Goal: Task Accomplishment & Management: Complete application form

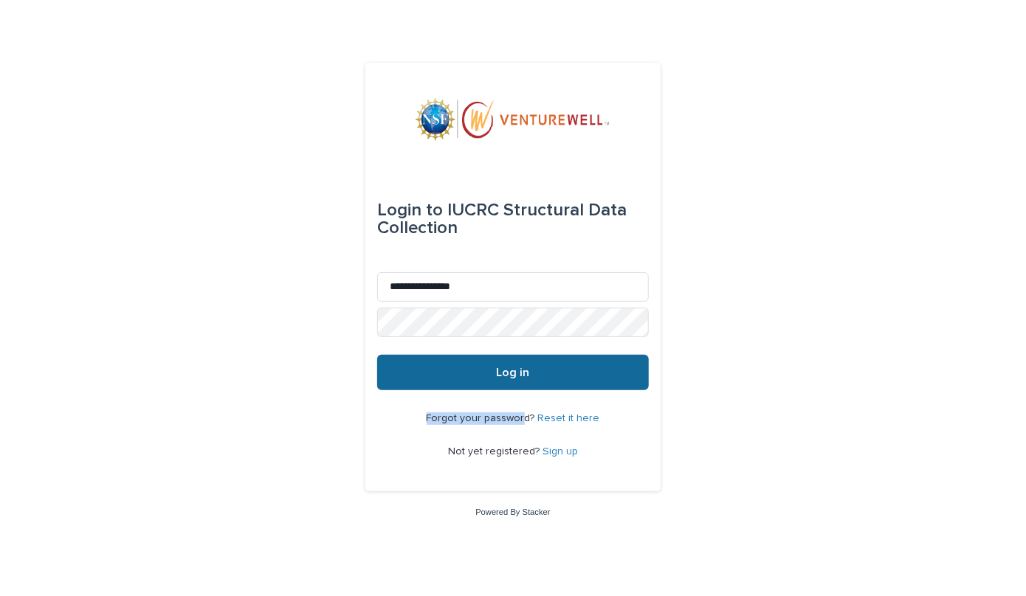
drag, startPoint x: 527, startPoint y: 395, endPoint x: 505, endPoint y: 365, distance: 36.9
click at [505, 365] on div "**********" at bounding box center [512, 278] width 295 height 430
drag, startPoint x: 505, startPoint y: 365, endPoint x: 478, endPoint y: 378, distance: 29.4
click at [478, 378] on button "Log in" at bounding box center [513, 372] width 272 height 35
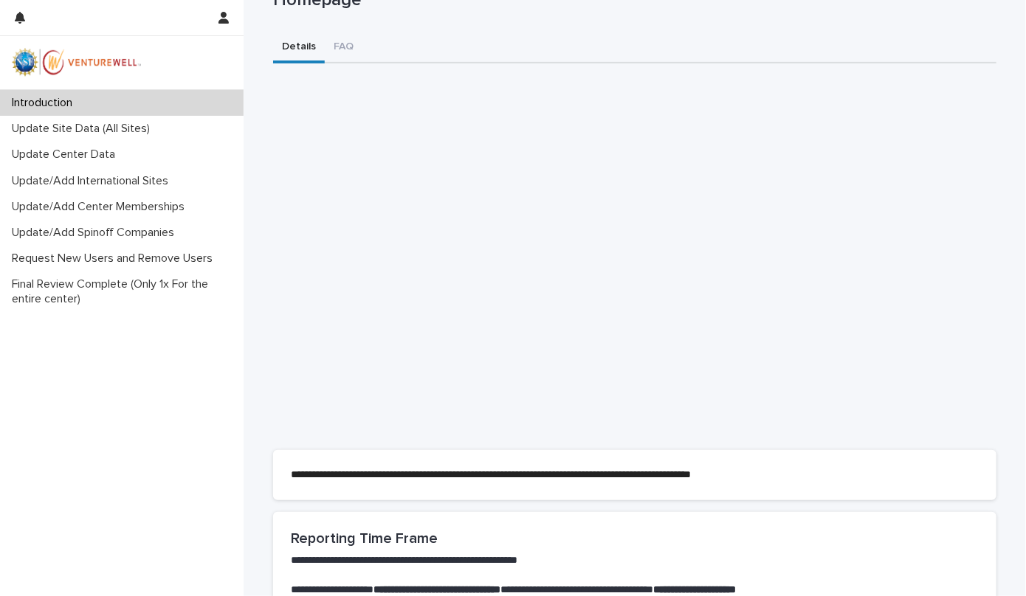
scroll to position [200, 0]
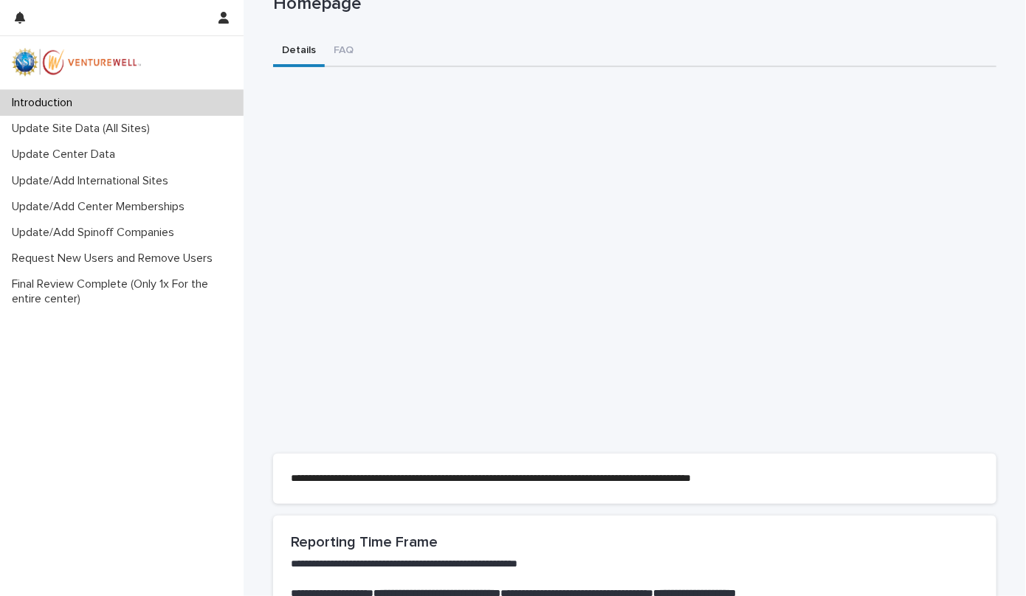
click at [132, 379] on div "Introduction Update Site Data (All Sites) Update Center Data Update/Add Interna…" at bounding box center [122, 343] width 244 height 506
click at [83, 125] on p "Update Site Data (All Sites)" at bounding box center [84, 129] width 156 height 14
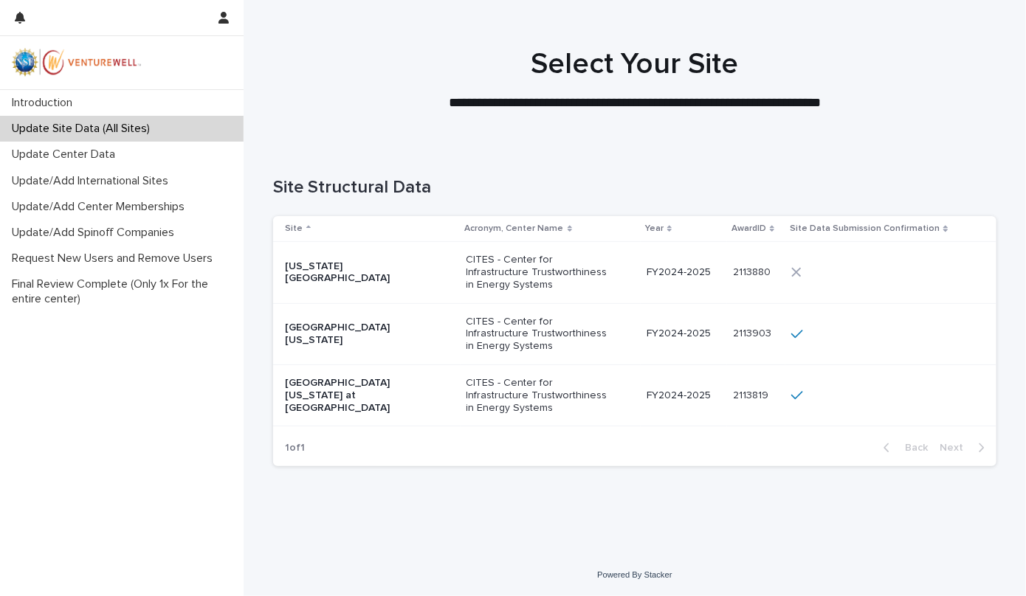
click at [542, 277] on p "CITES - Center for Infrastructure Trustworthiness in Energy Systems" at bounding box center [541, 272] width 148 height 37
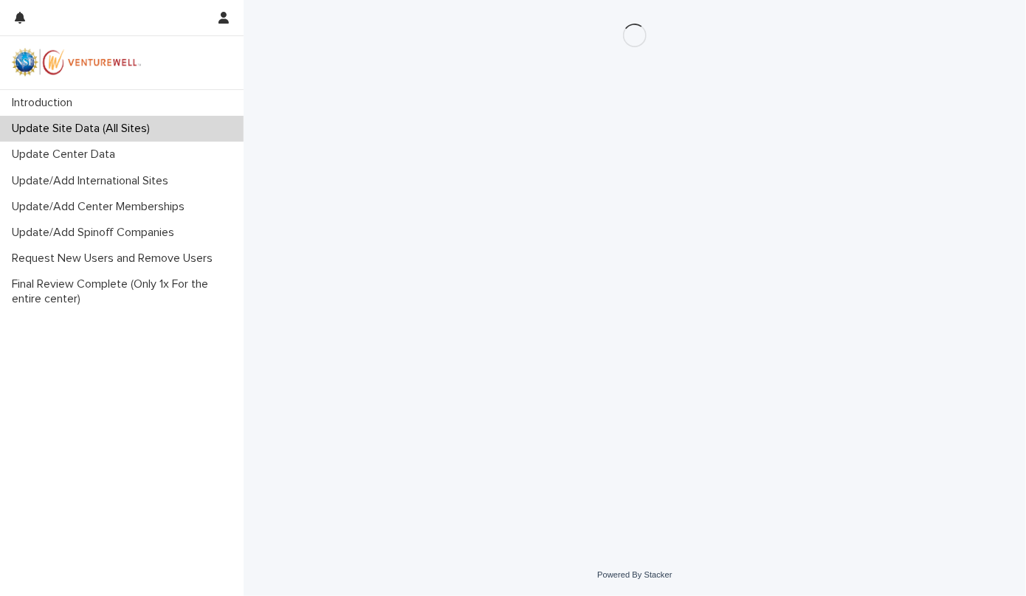
click at [542, 277] on div "Loading... Saving… Loading... Saving…" at bounding box center [635, 258] width 738 height 517
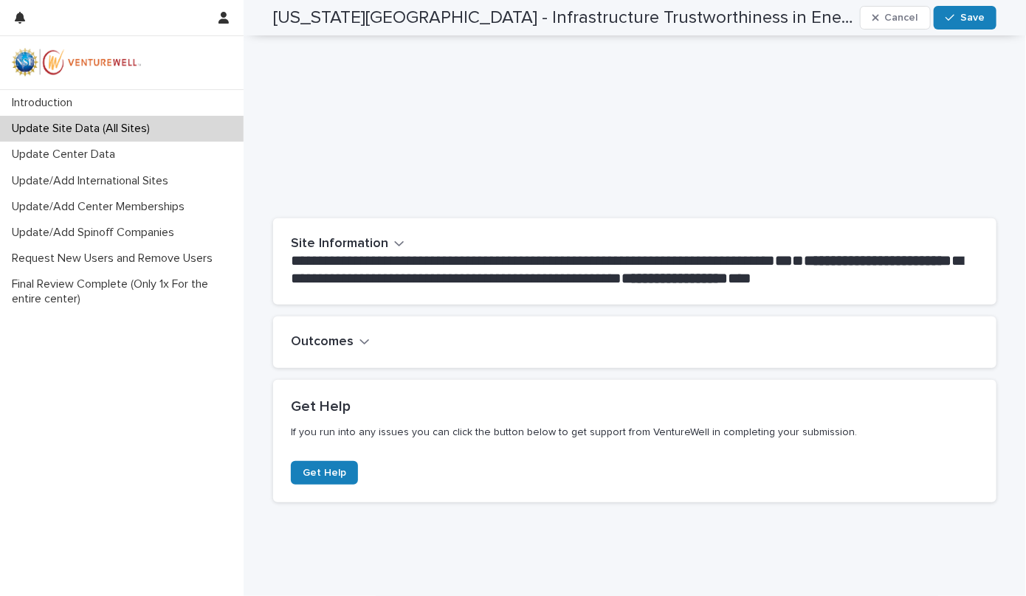
scroll to position [144, 0]
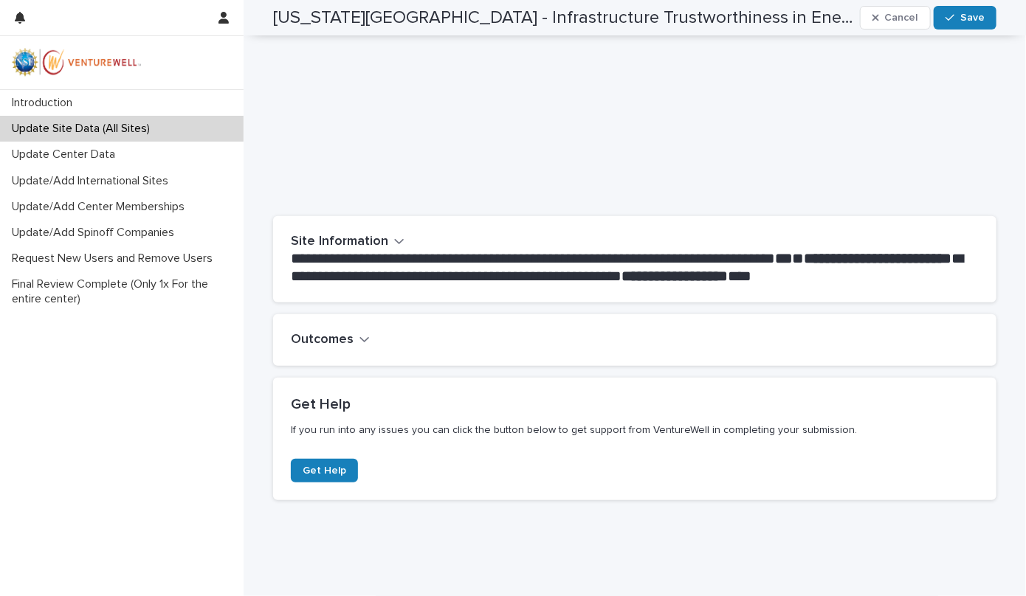
click at [359, 339] on icon "button" at bounding box center [364, 339] width 10 height 13
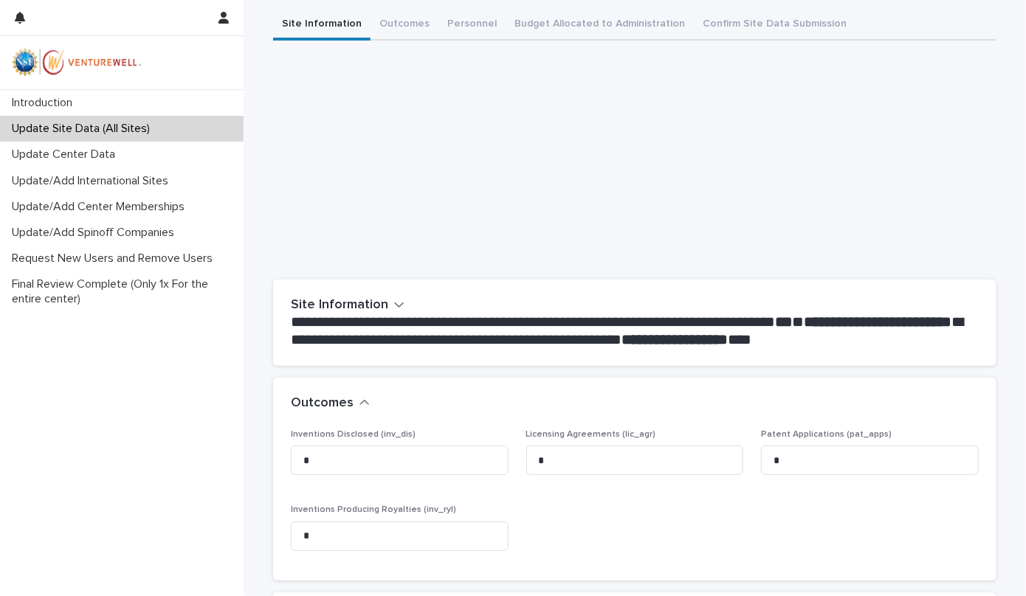
scroll to position [0, 0]
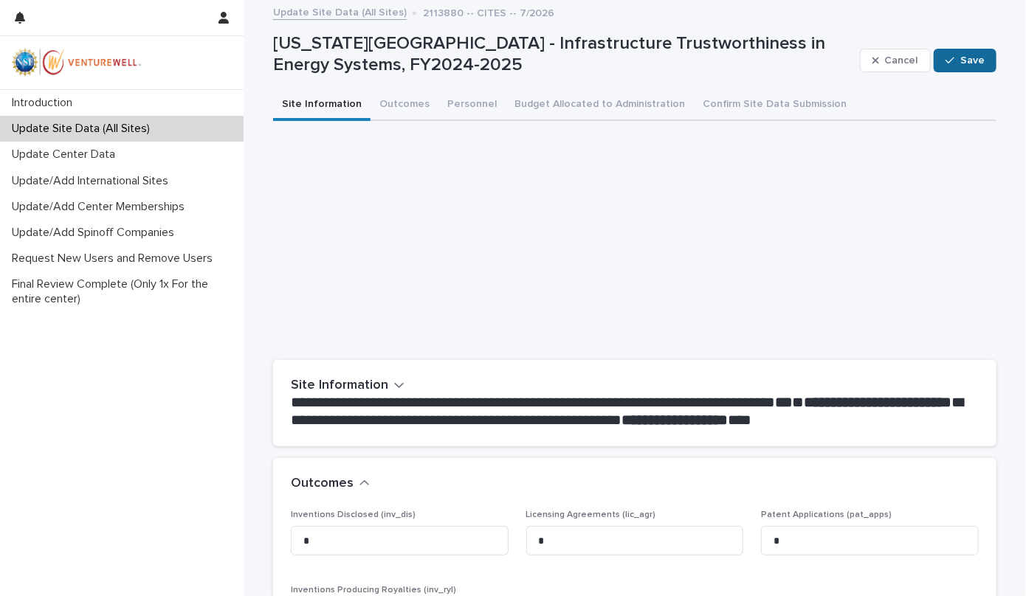
click at [960, 58] on span "Save" at bounding box center [972, 60] width 24 height 10
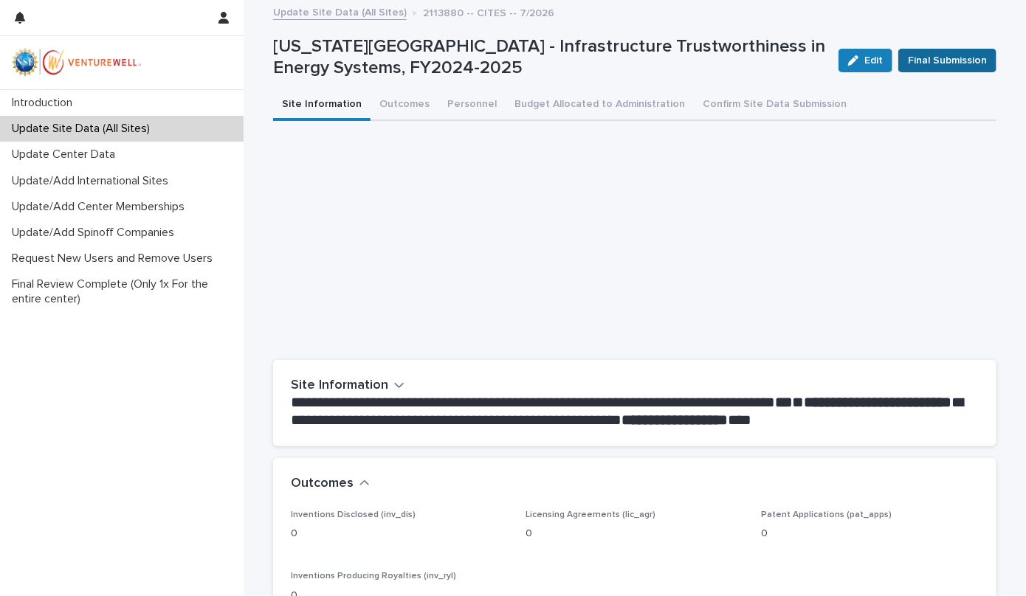
click at [959, 66] on span "Final Submission" at bounding box center [947, 60] width 79 height 15
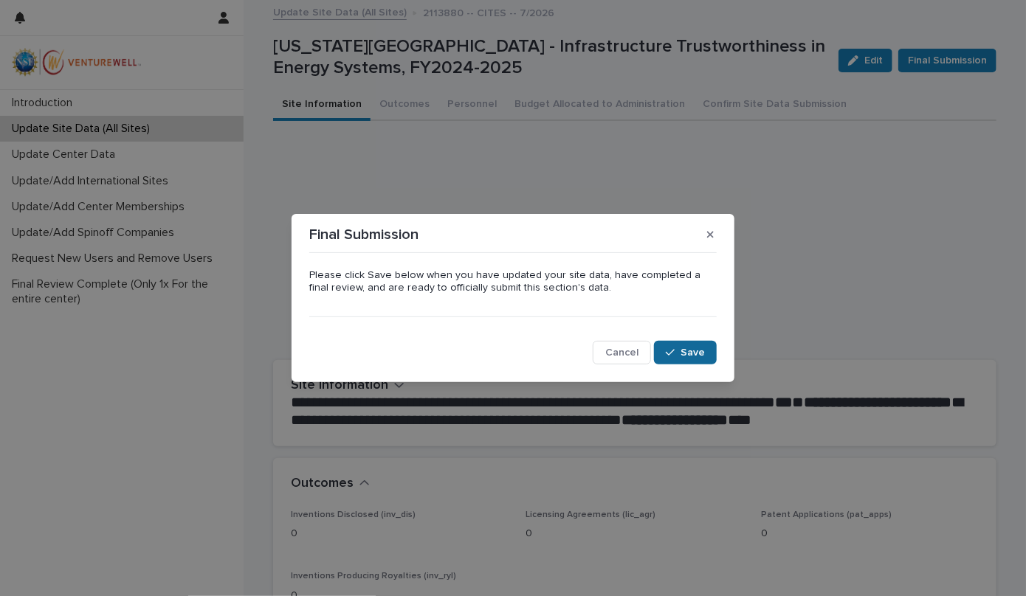
click at [698, 351] on span "Save" at bounding box center [693, 353] width 24 height 10
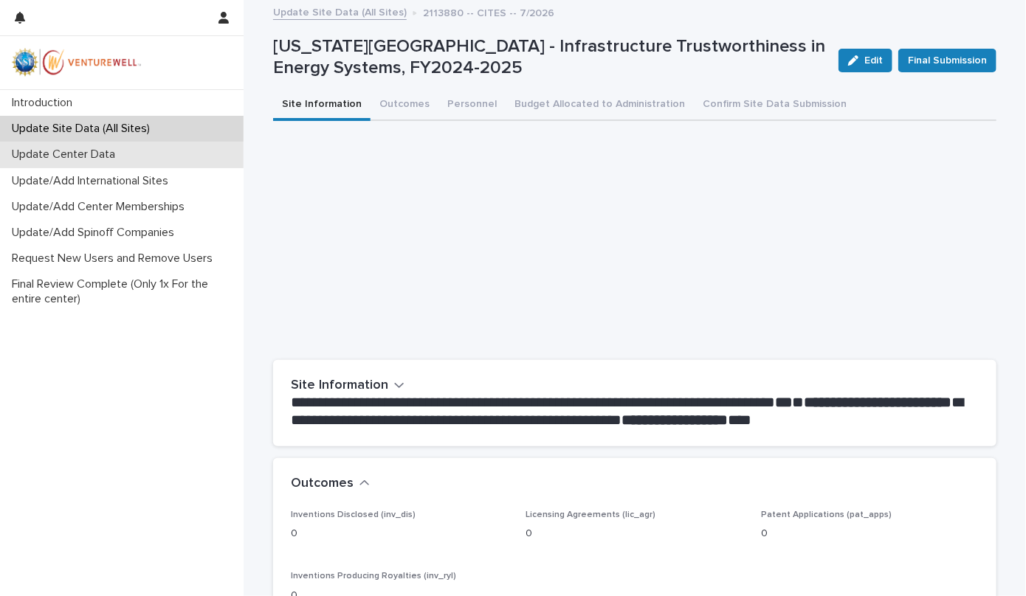
click at [96, 156] on p "Update Center Data" at bounding box center [66, 155] width 121 height 14
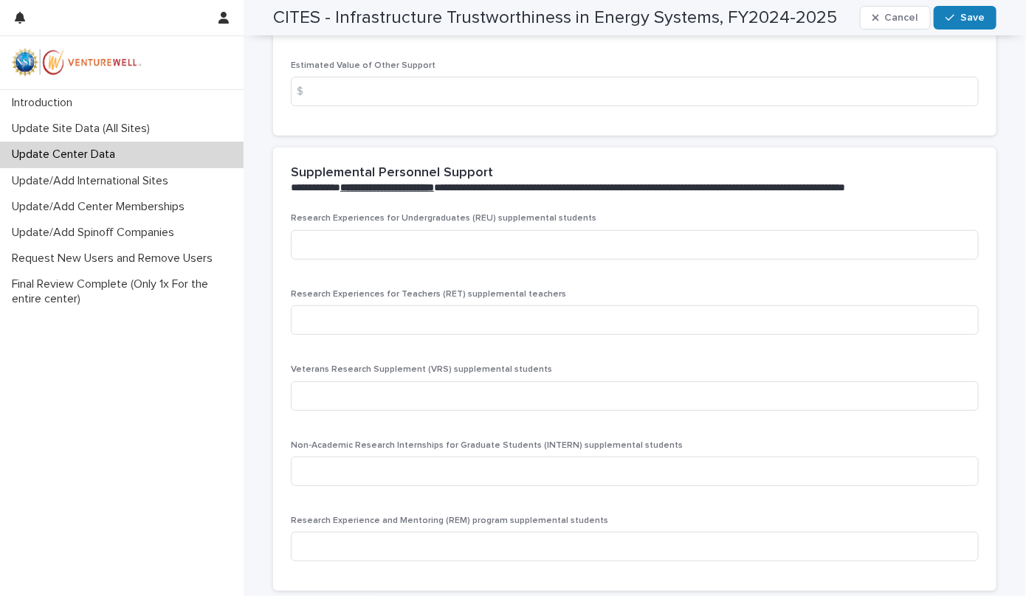
scroll to position [2856, 0]
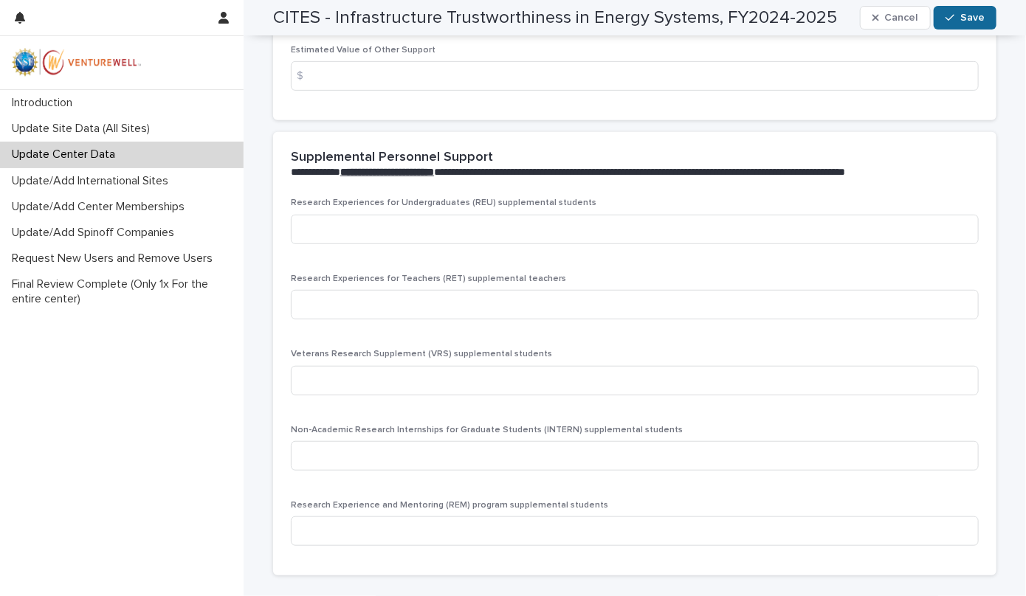
click at [965, 14] on span "Save" at bounding box center [972, 18] width 24 height 10
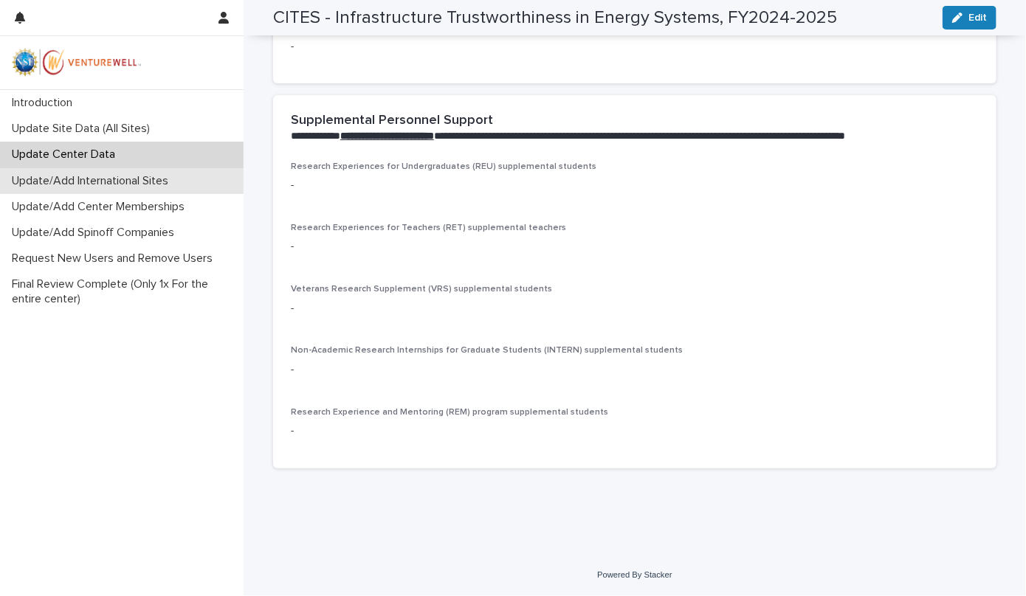
scroll to position [2285, 0]
click at [159, 185] on p "Update/Add International Sites" at bounding box center [93, 181] width 174 height 14
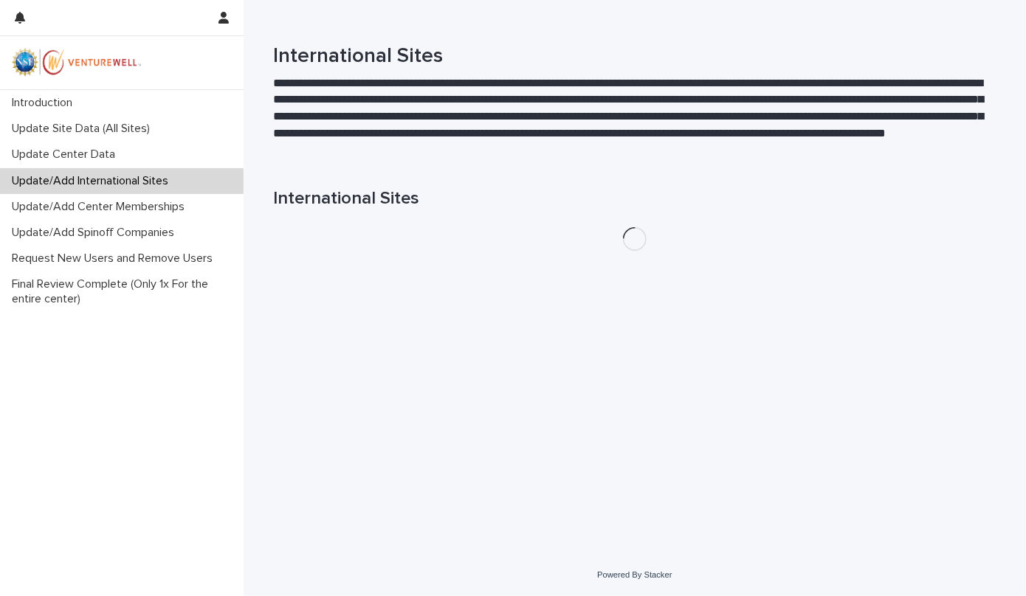
click at [162, 180] on p "Update/Add International Sites" at bounding box center [93, 181] width 174 height 14
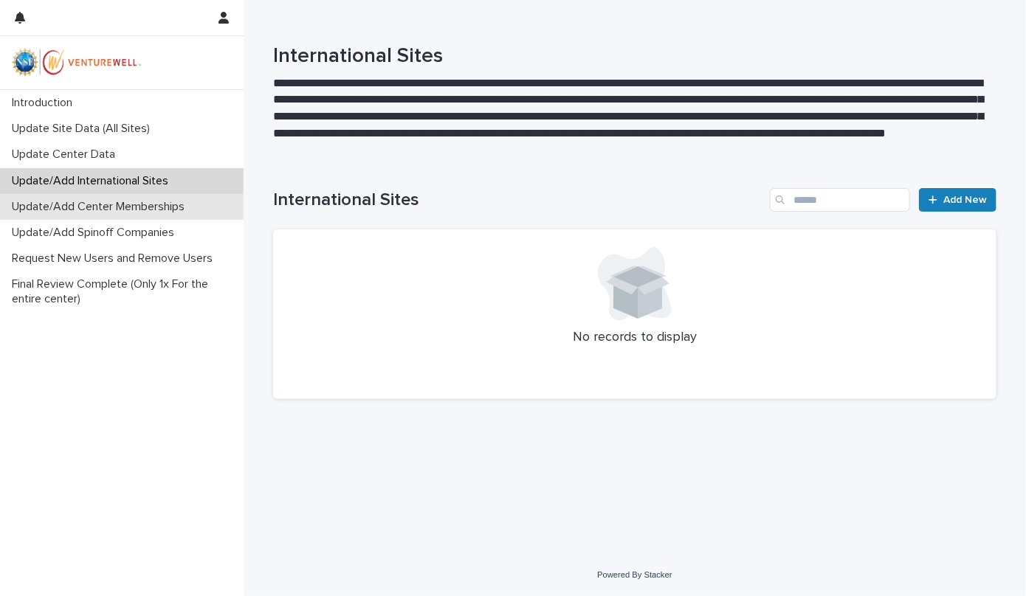
click at [154, 207] on p "Update/Add Center Memberships" at bounding box center [101, 207] width 190 height 14
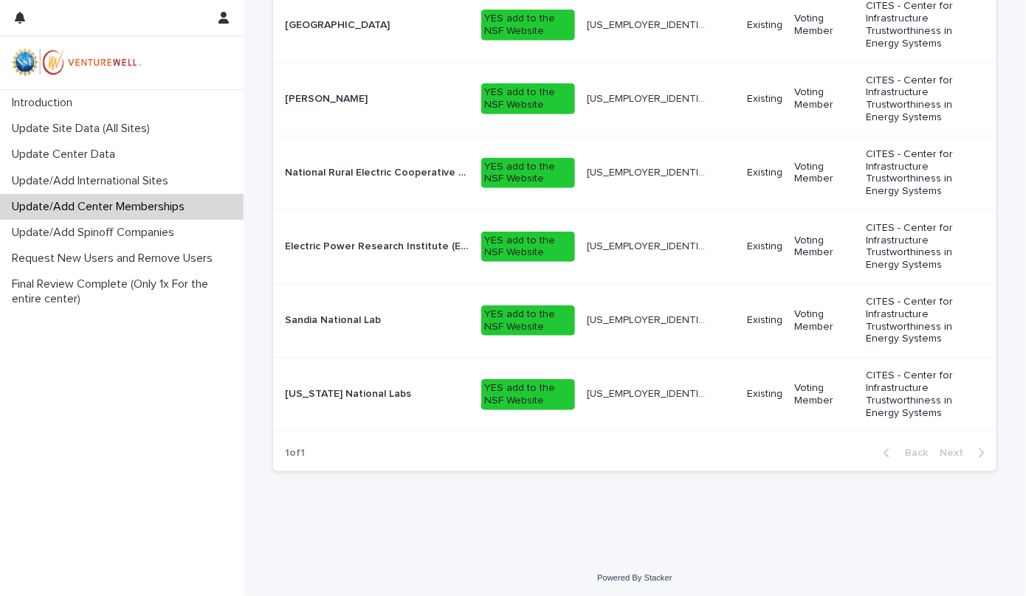
scroll to position [431, 0]
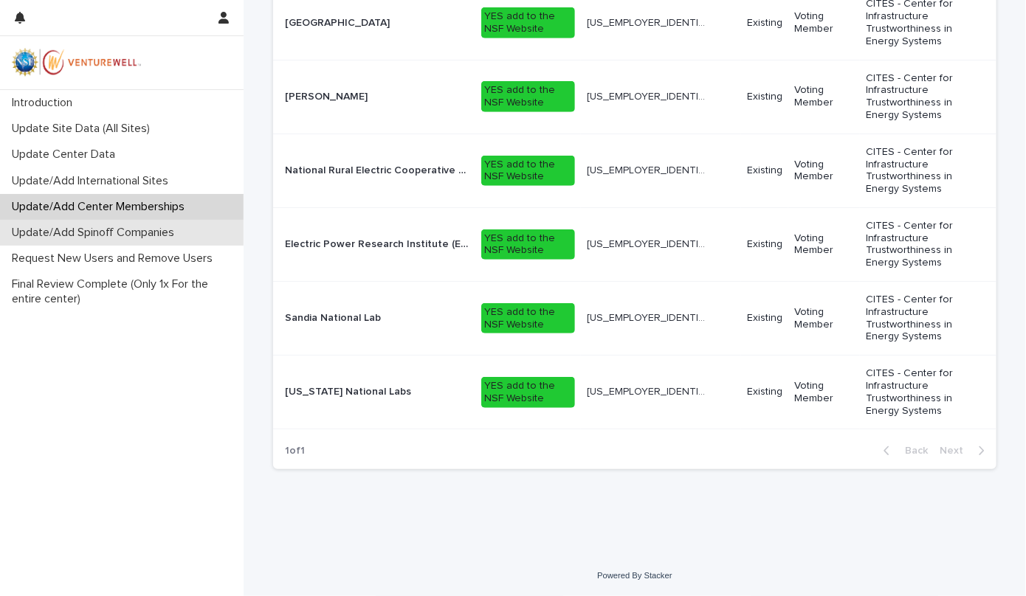
click at [137, 234] on p "Update/Add Spinoff Companies" at bounding box center [96, 233] width 180 height 14
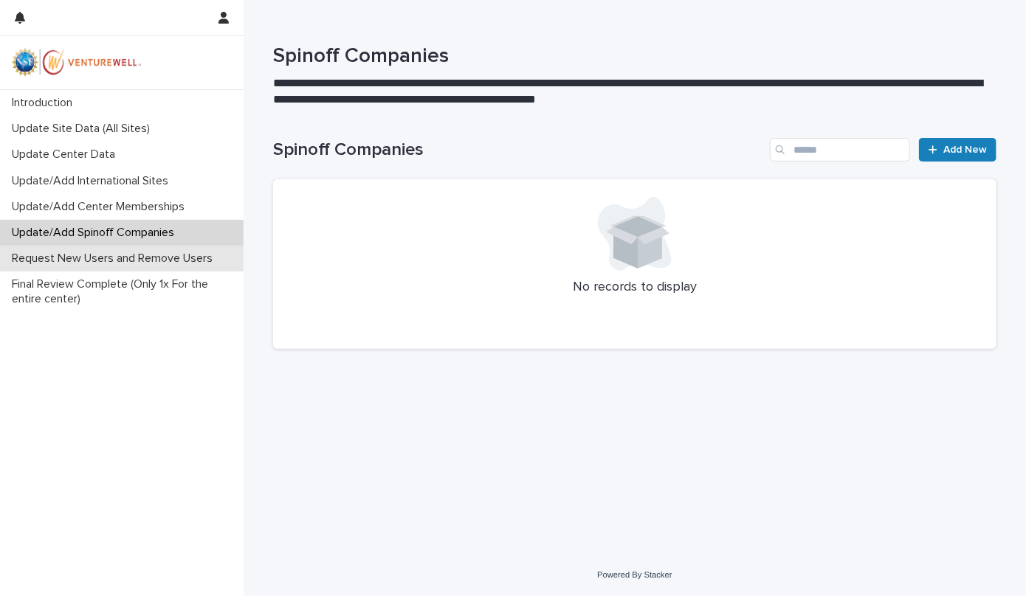
click at [129, 256] on p "Request New Users and Remove Users" at bounding box center [115, 259] width 218 height 14
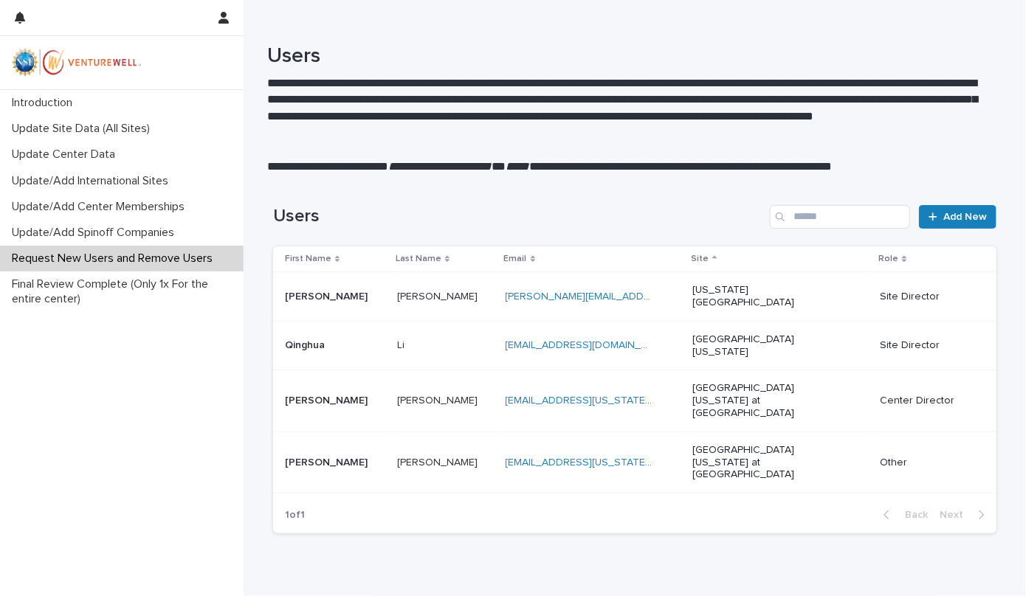
click at [129, 256] on p "Request New Users and Remove Users" at bounding box center [115, 259] width 218 height 14
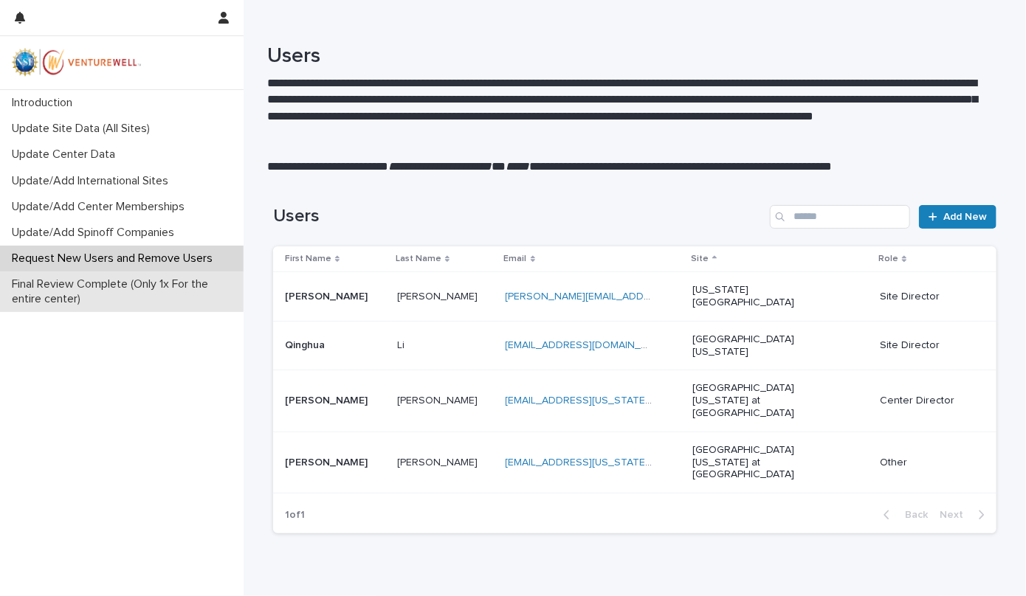
click at [124, 284] on p "Final Review Complete (Only 1x For the entire center)" at bounding box center [125, 292] width 238 height 28
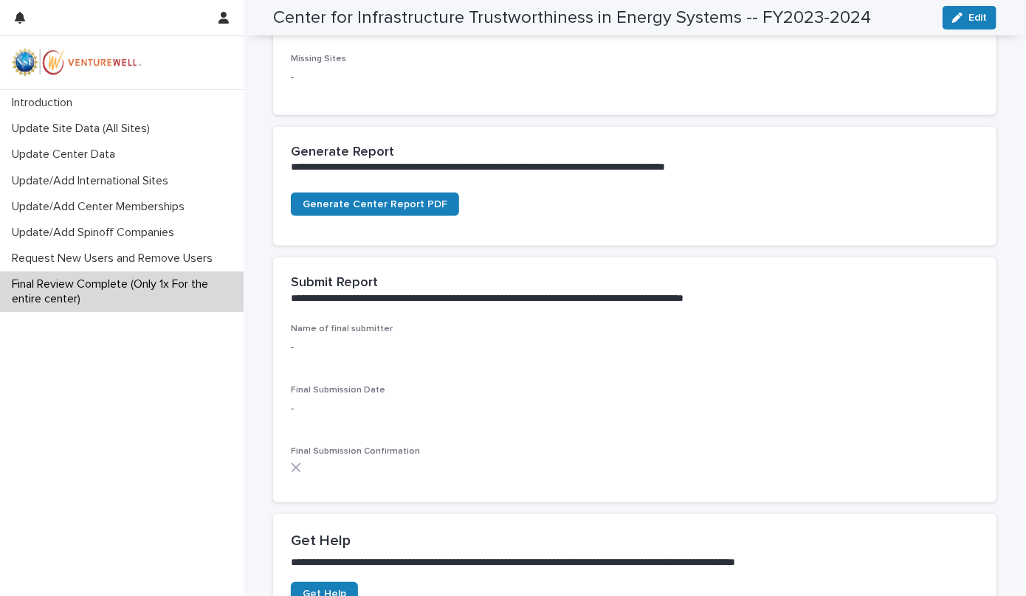
scroll to position [323, 0]
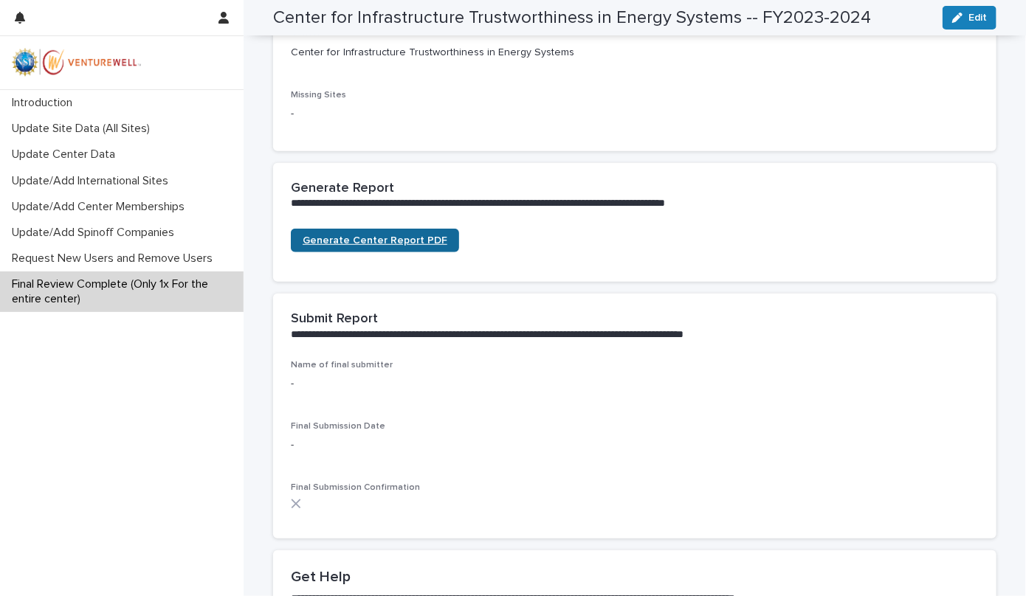
click at [393, 233] on link "Generate Center Report PDF" at bounding box center [375, 241] width 168 height 24
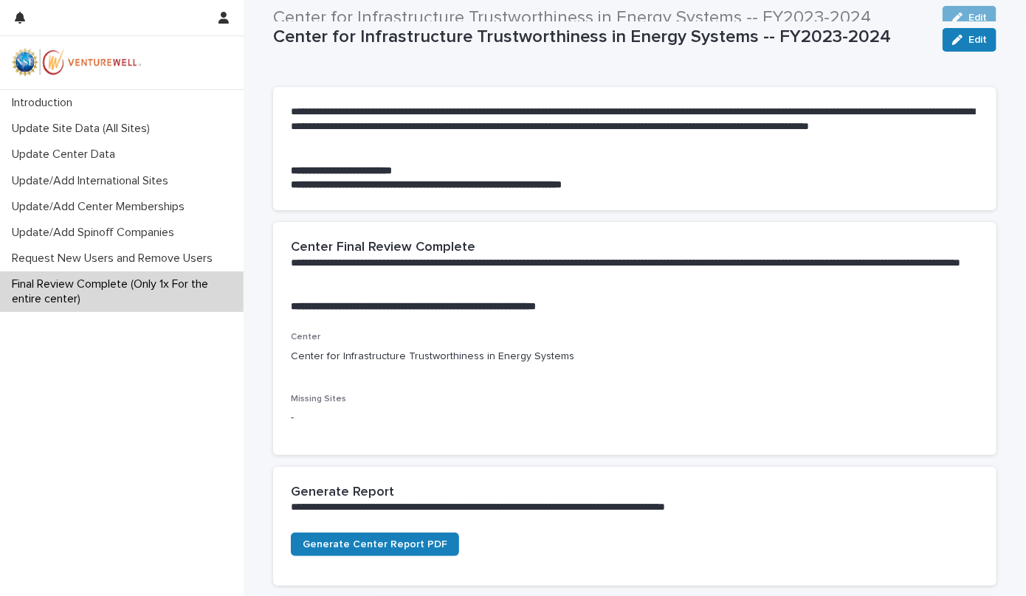
scroll to position [0, 0]
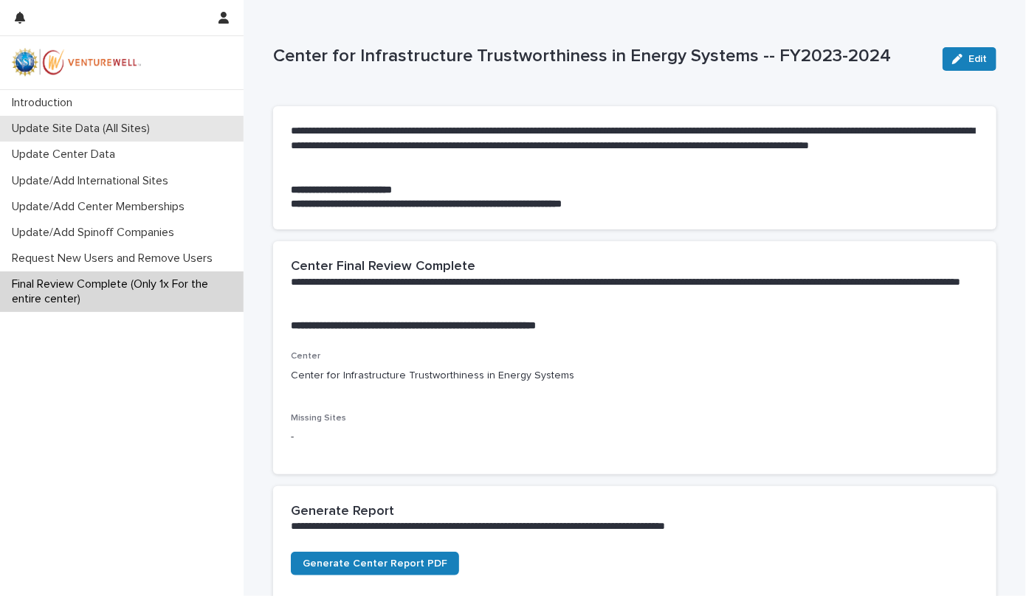
click at [139, 131] on p "Update Site Data (All Sites)" at bounding box center [84, 129] width 156 height 14
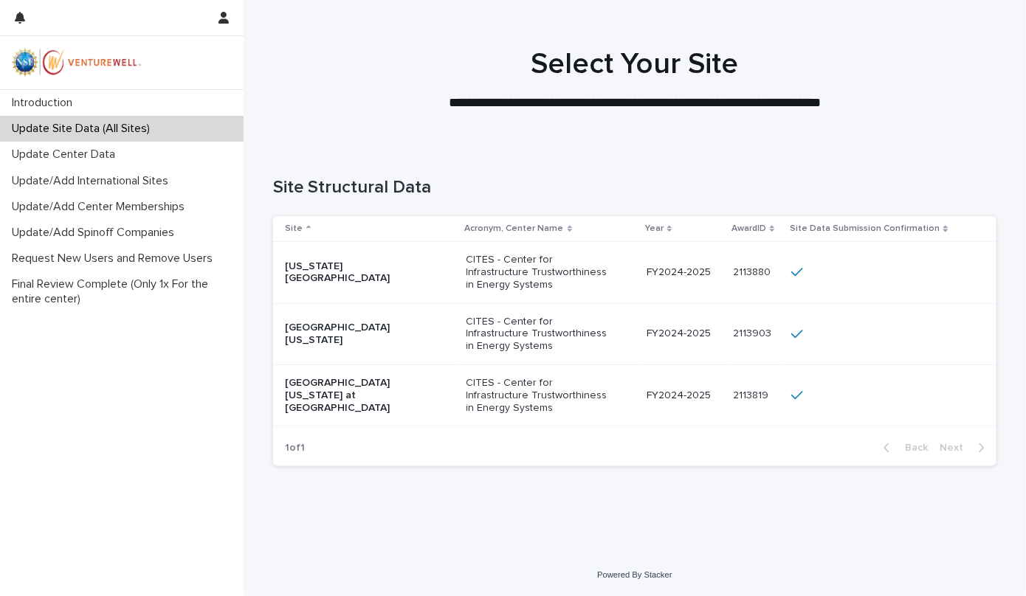
click at [751, 269] on p "2113880" at bounding box center [753, 272] width 41 height 16
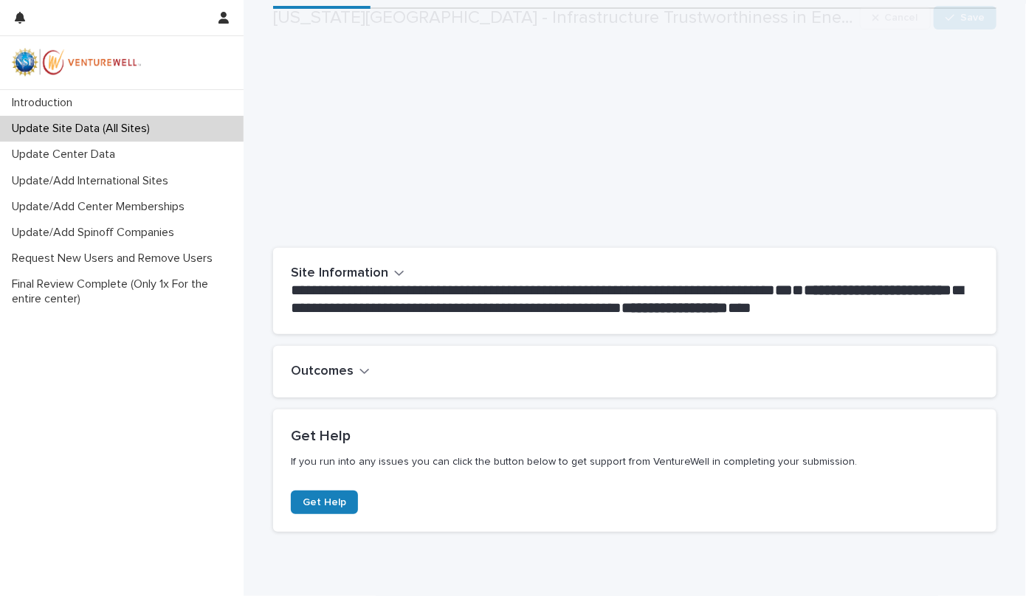
scroll to position [115, 0]
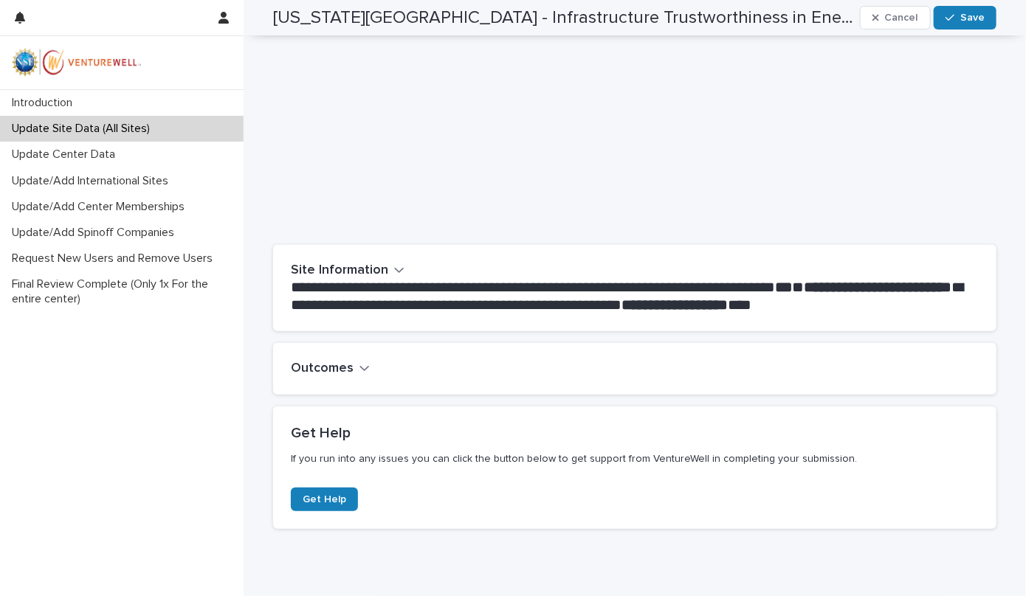
click at [360, 368] on icon "button" at bounding box center [364, 368] width 9 height 5
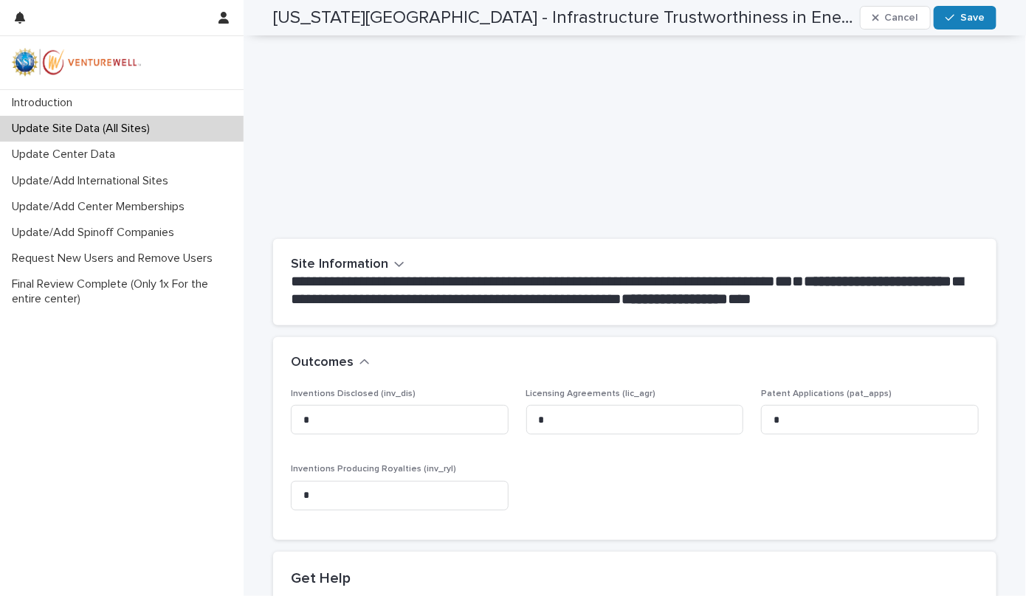
scroll to position [63, 0]
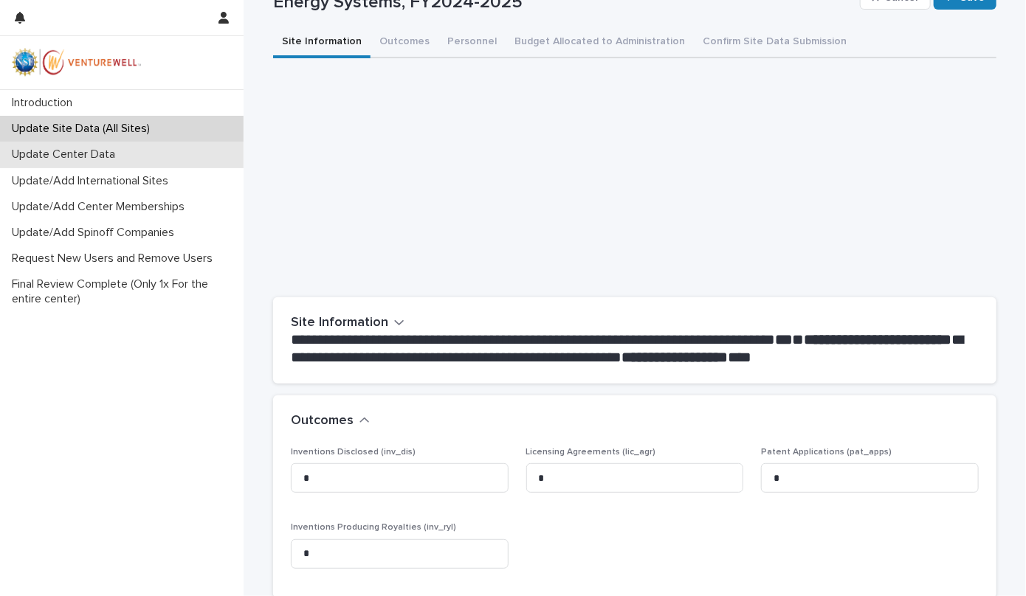
click at [96, 149] on p "Update Center Data" at bounding box center [66, 155] width 121 height 14
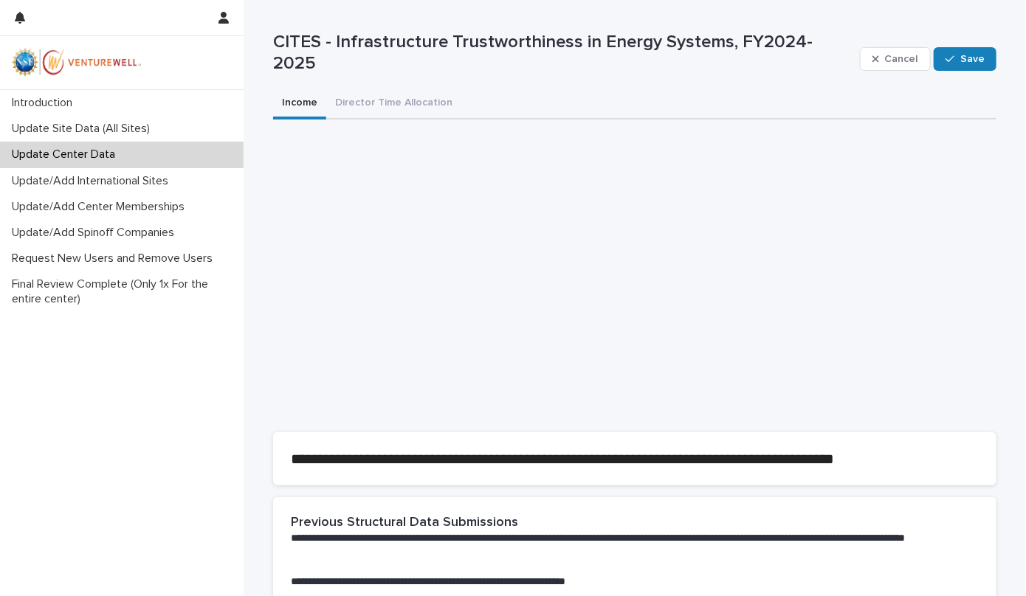
type input "*"
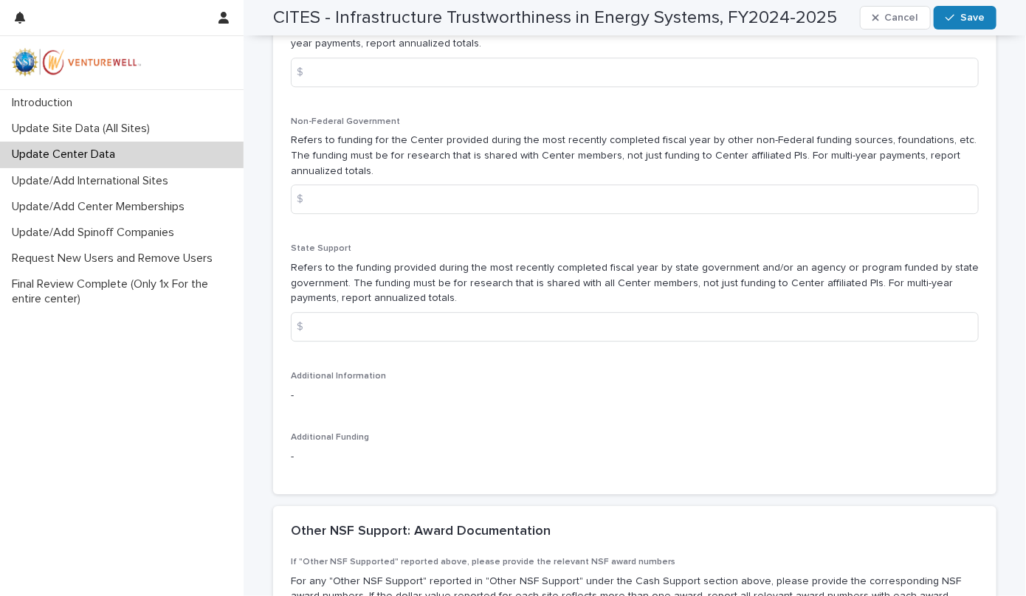
scroll to position [1815, 0]
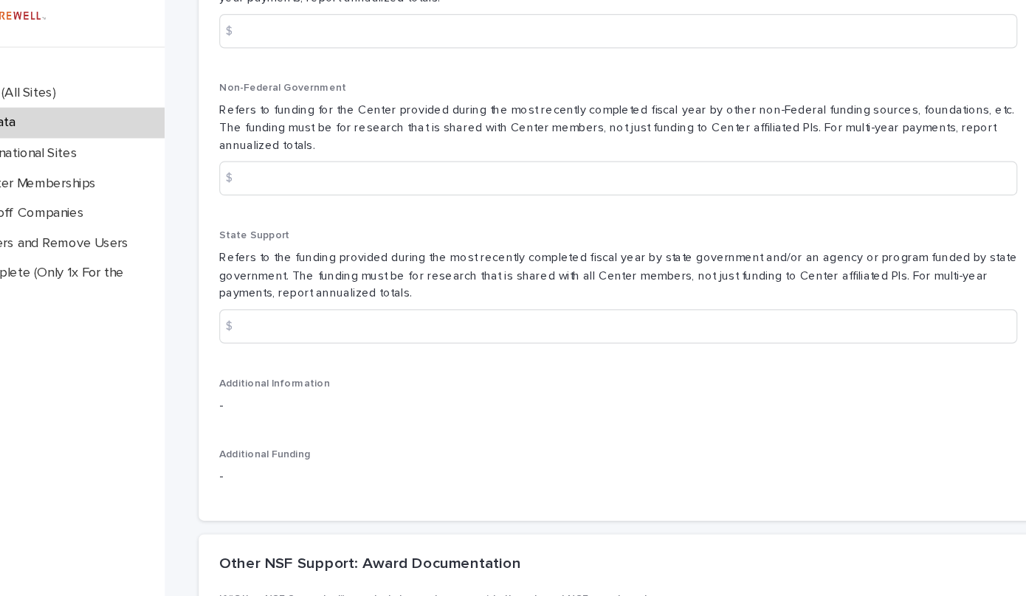
click at [912, 407] on p "-" at bounding box center [635, 400] width 688 height 16
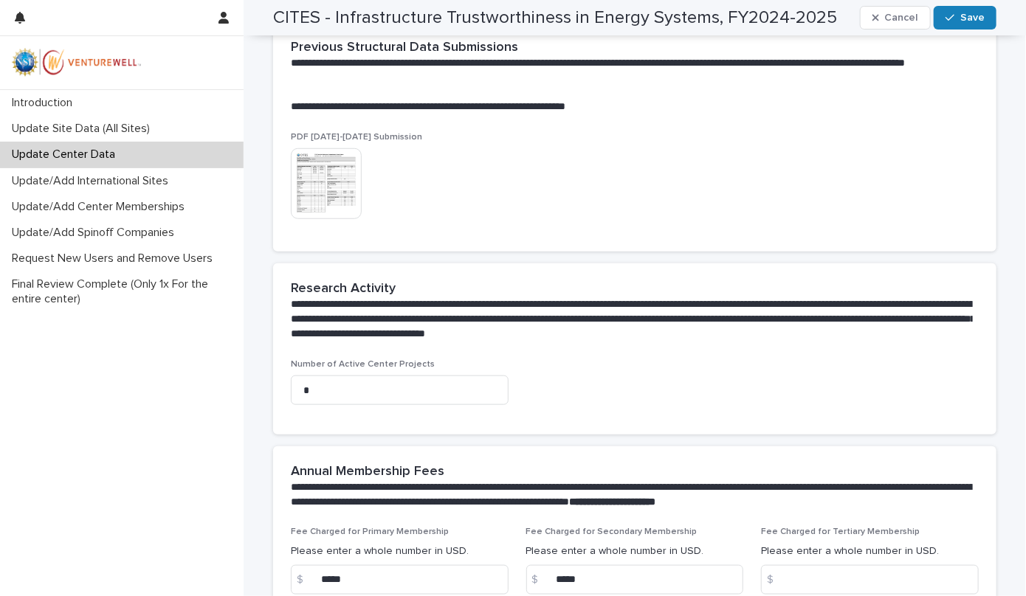
scroll to position [483, 0]
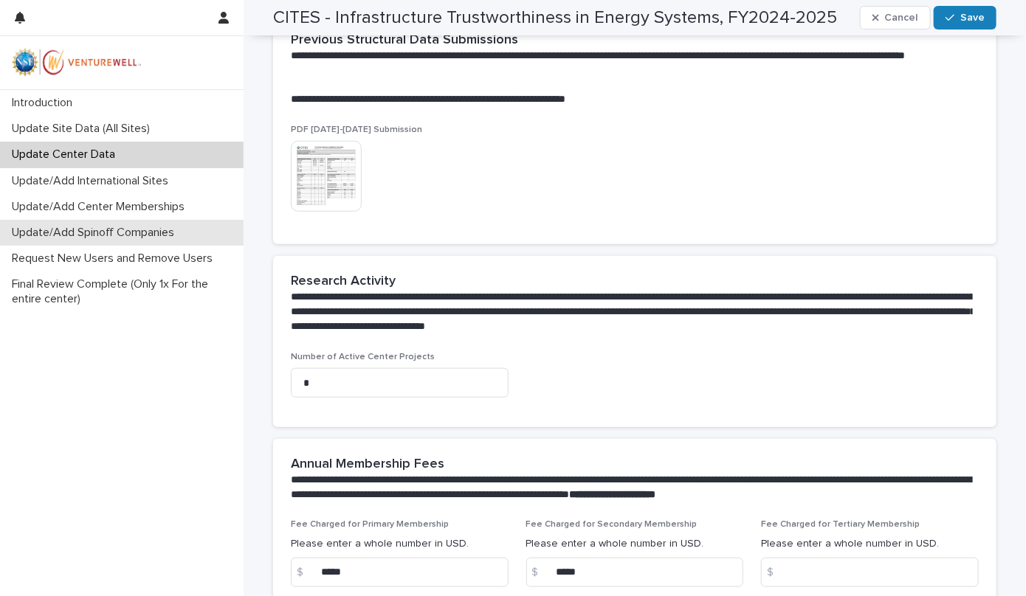
click at [174, 235] on p "Update/Add Spinoff Companies" at bounding box center [96, 233] width 180 height 14
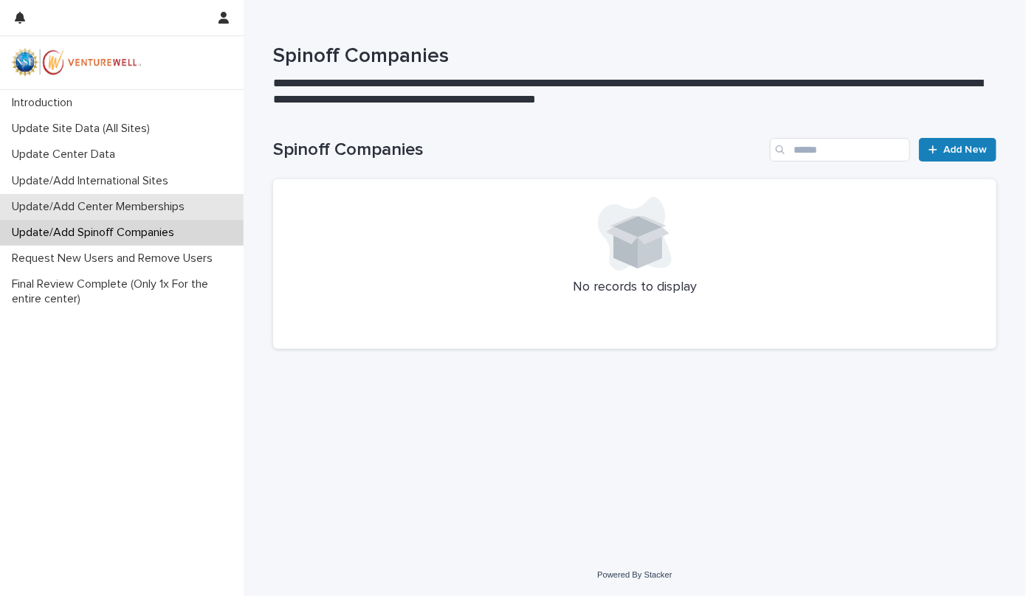
click at [172, 207] on p "Update/Add Center Memberships" at bounding box center [101, 207] width 190 height 14
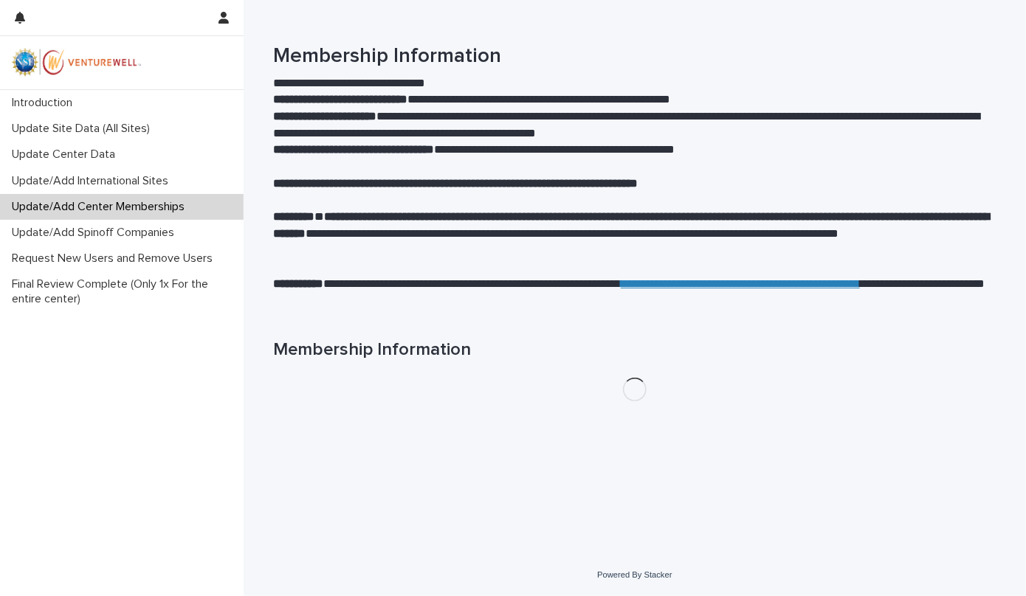
click at [172, 207] on p "Update/Add Center Memberships" at bounding box center [101, 207] width 190 height 14
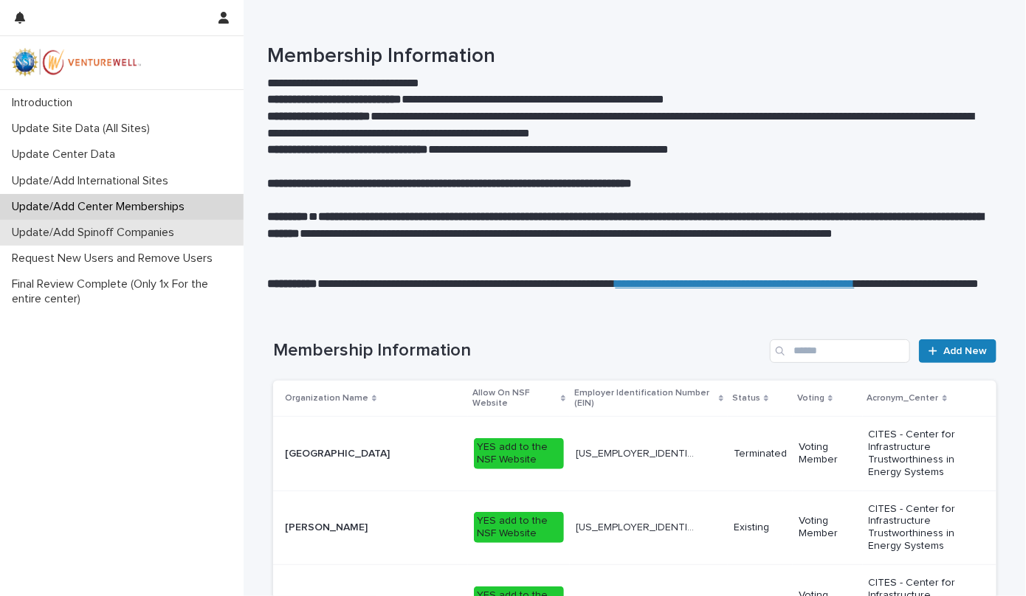
click at [166, 233] on p "Update/Add Spinoff Companies" at bounding box center [96, 233] width 180 height 14
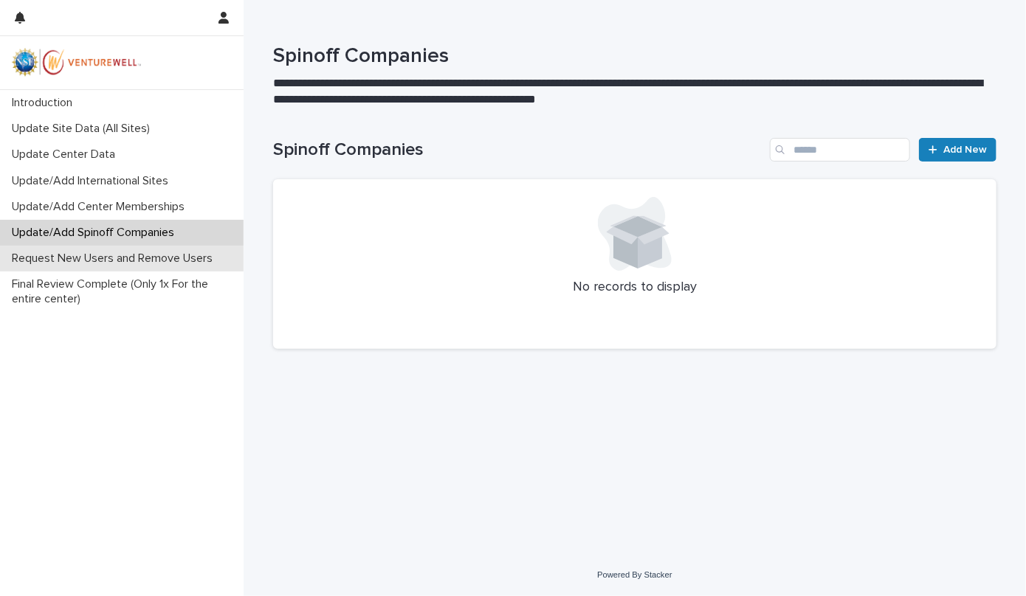
click at [156, 265] on p "Request New Users and Remove Users" at bounding box center [115, 259] width 218 height 14
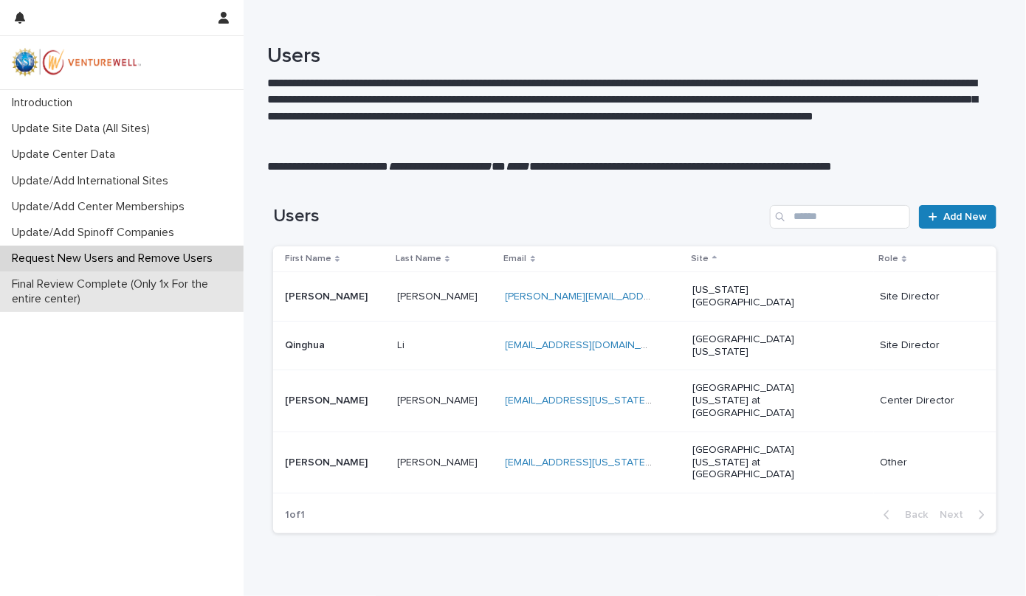
click at [156, 283] on p "Final Review Complete (Only 1x For the entire center)" at bounding box center [125, 292] width 238 height 28
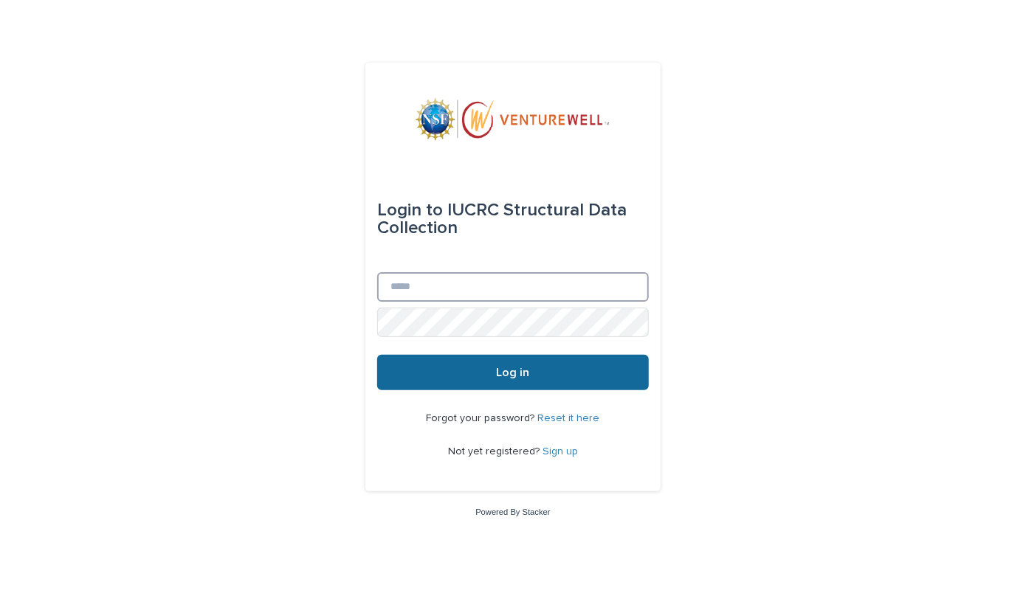
type input "**********"
click at [502, 373] on span "Log in" at bounding box center [513, 373] width 33 height 12
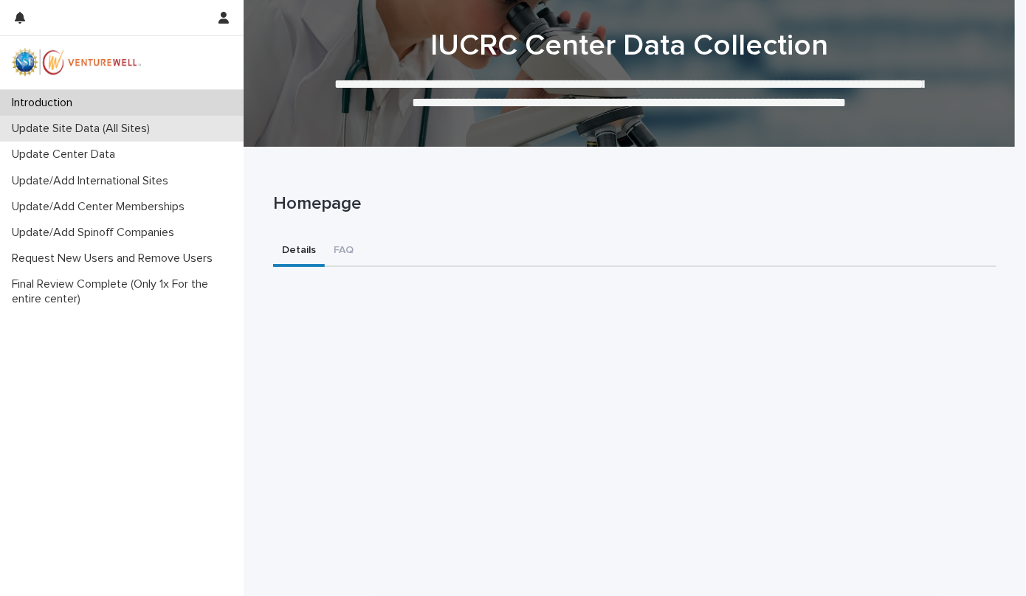
click at [80, 131] on p "Update Site Data (All Sites)" at bounding box center [84, 129] width 156 height 14
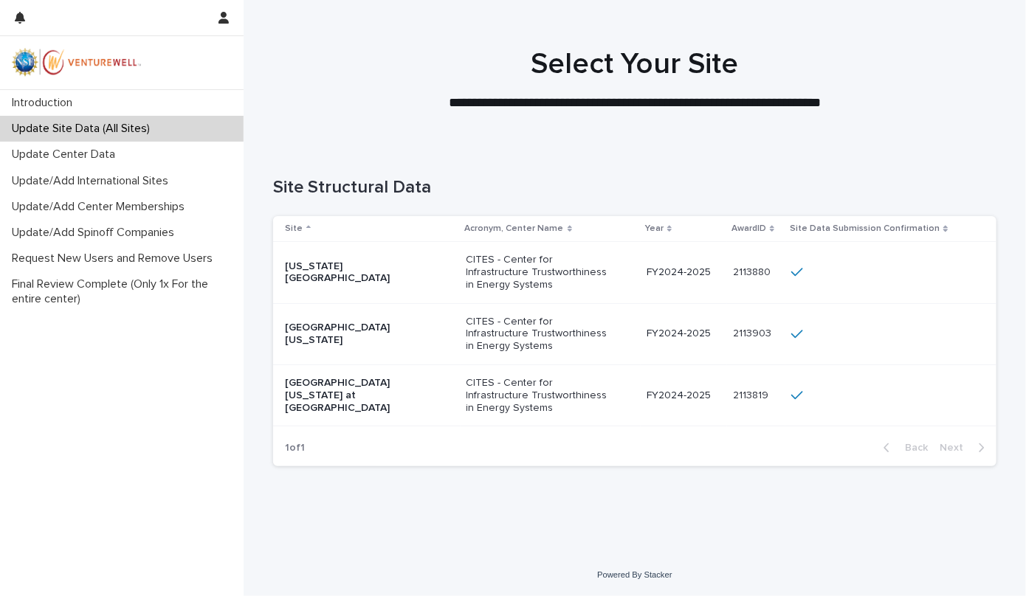
click at [678, 277] on p "FY2024-2025" at bounding box center [684, 272] width 75 height 13
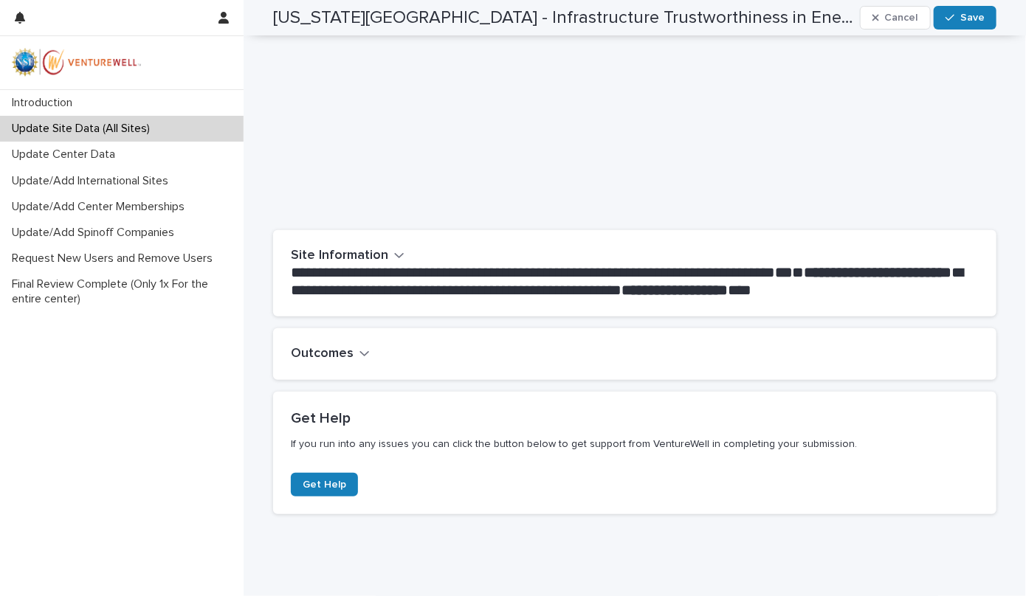
scroll to position [131, 0]
click at [359, 350] on icon "button" at bounding box center [364, 352] width 10 height 13
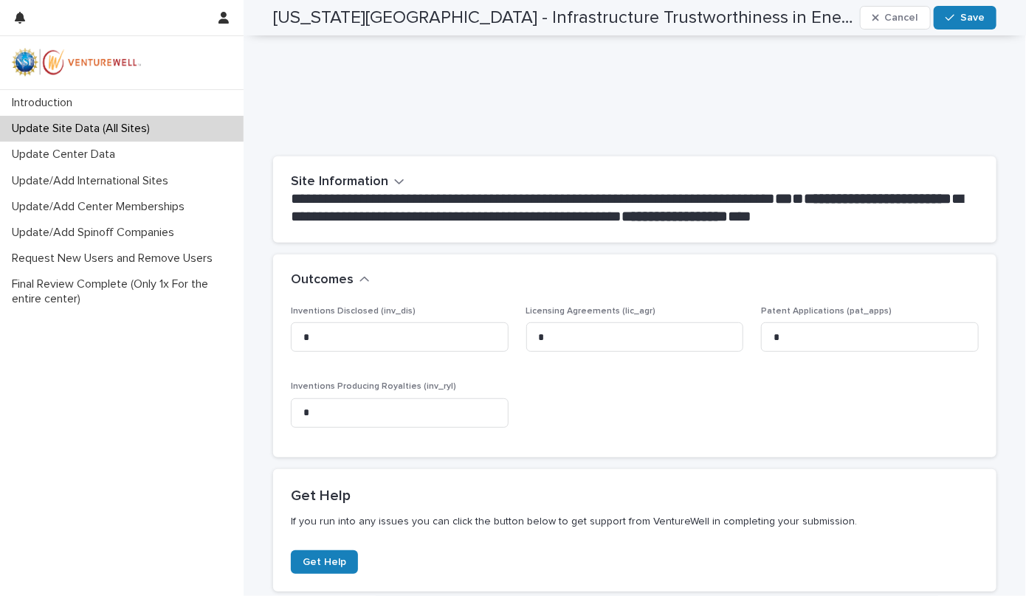
scroll to position [207, 0]
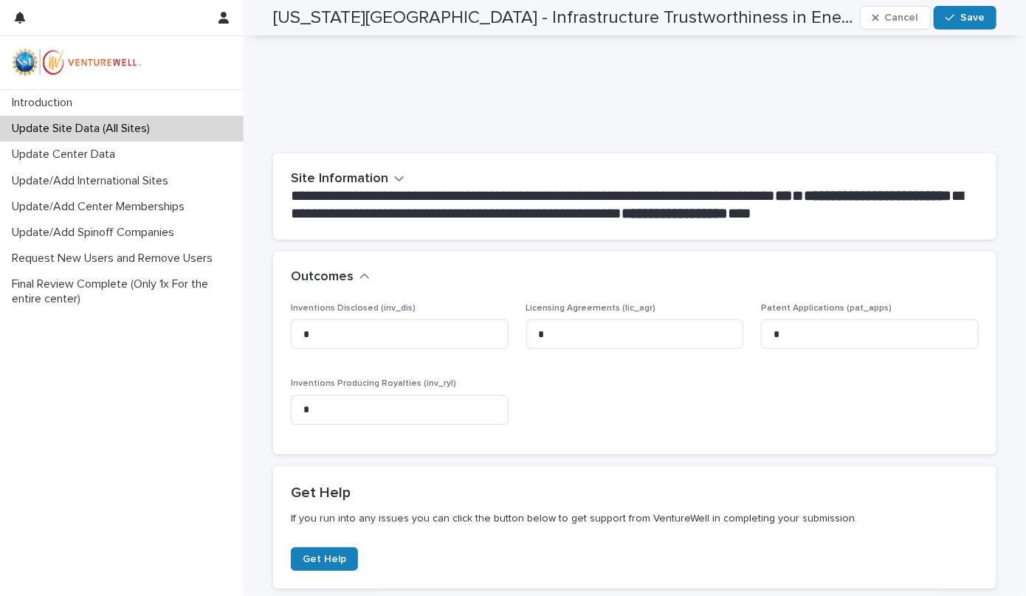
click at [436, 382] on span "Inventions Producing Royalties (inv_ryl)" at bounding box center [373, 383] width 165 height 9
click at [1008, 346] on div "**********" at bounding box center [635, 235] width 782 height 880
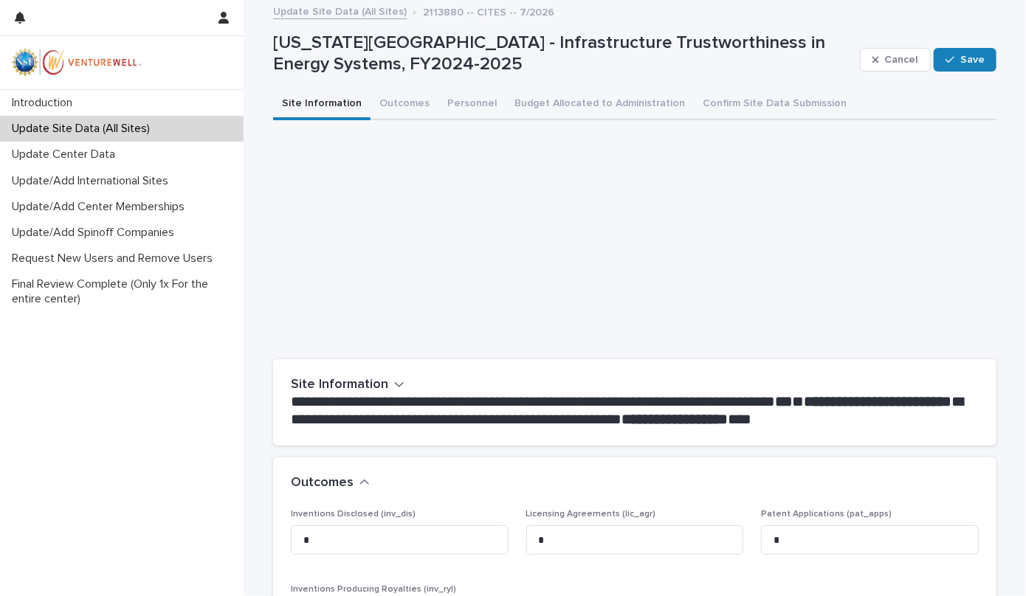
scroll to position [0, 0]
click at [400, 103] on button "Outcomes" at bounding box center [405, 105] width 68 height 31
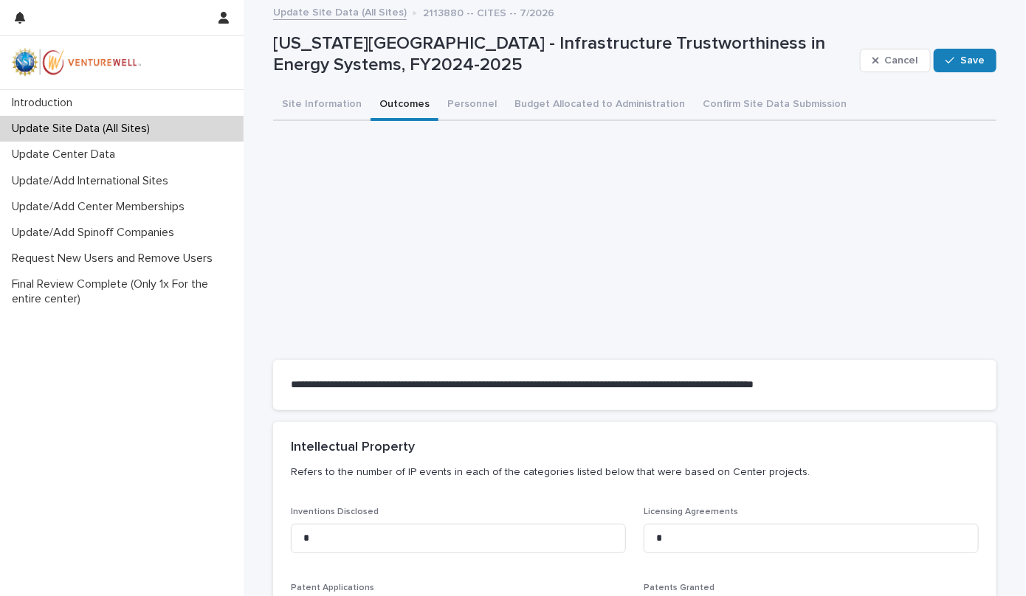
click at [400, 103] on button "Outcomes" at bounding box center [405, 105] width 68 height 31
click at [395, 100] on button "Outcomes" at bounding box center [405, 105] width 68 height 31
click at [320, 106] on button "Site Information" at bounding box center [321, 105] width 97 height 31
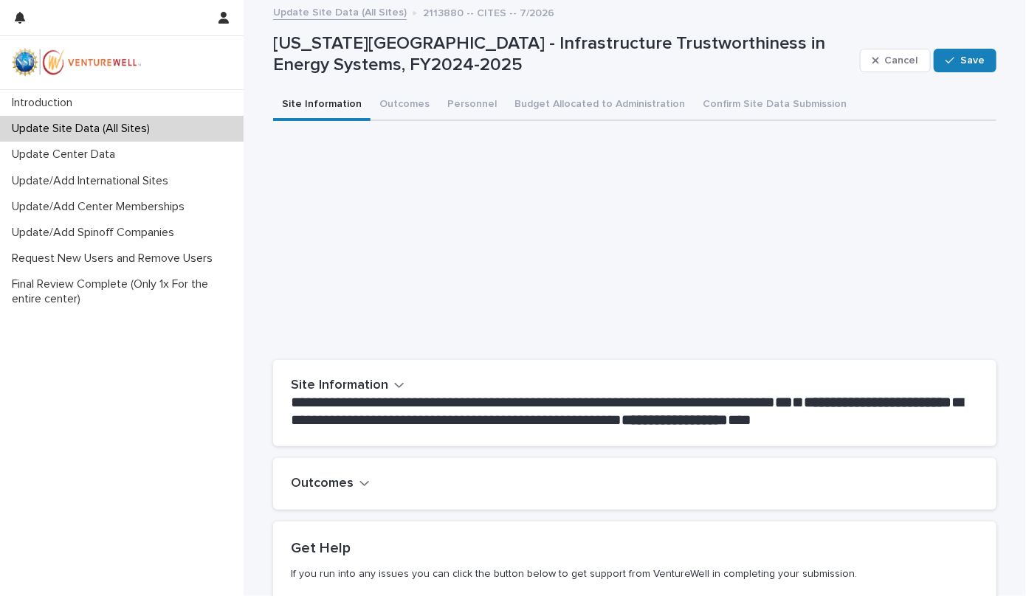
click at [359, 479] on icon "button" at bounding box center [364, 483] width 10 height 13
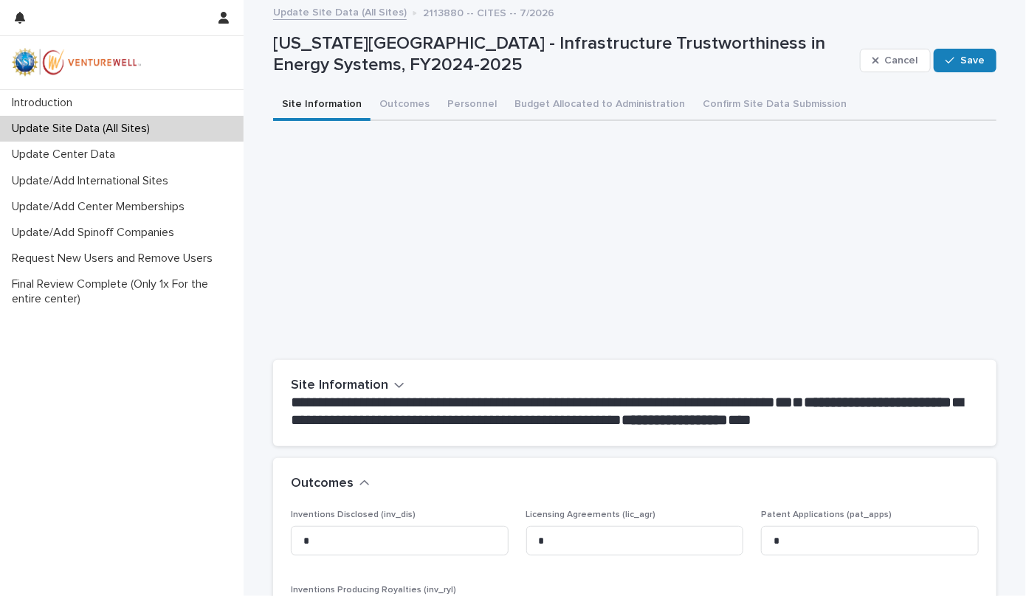
click at [360, 481] on icon "button" at bounding box center [364, 483] width 9 height 5
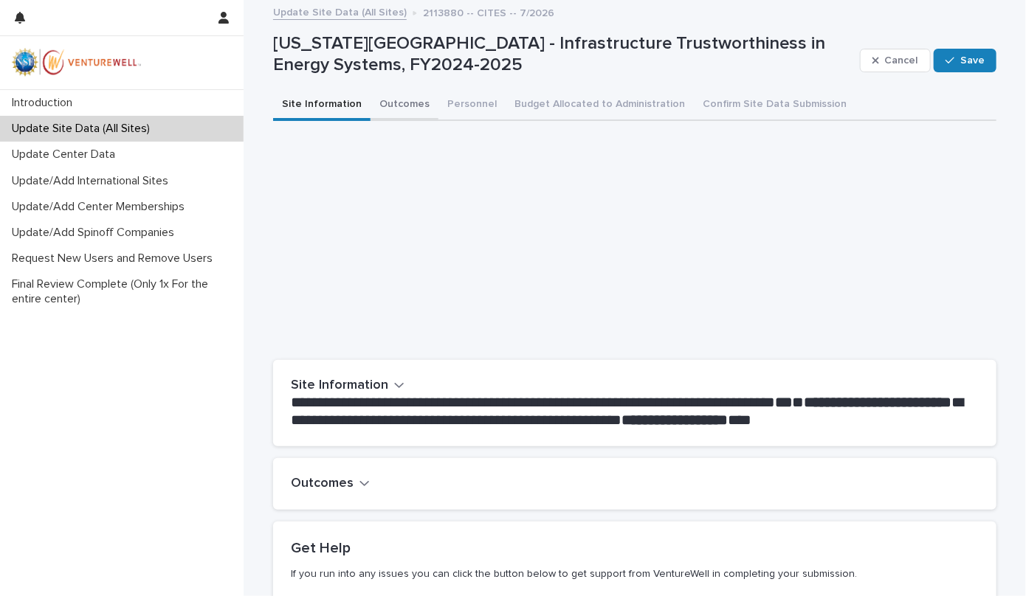
click at [393, 100] on button "Outcomes" at bounding box center [405, 105] width 68 height 31
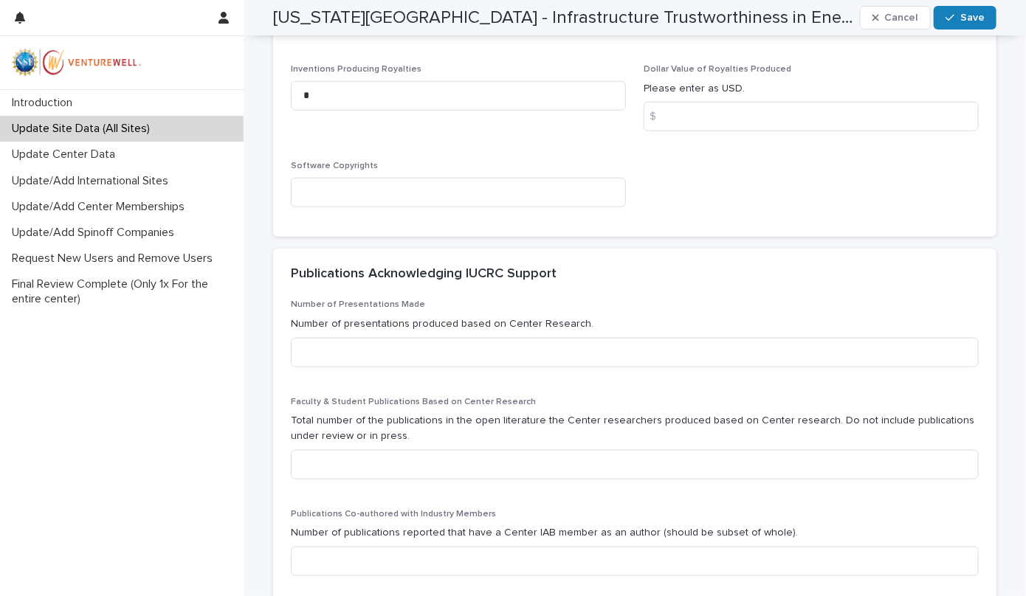
scroll to position [635, 0]
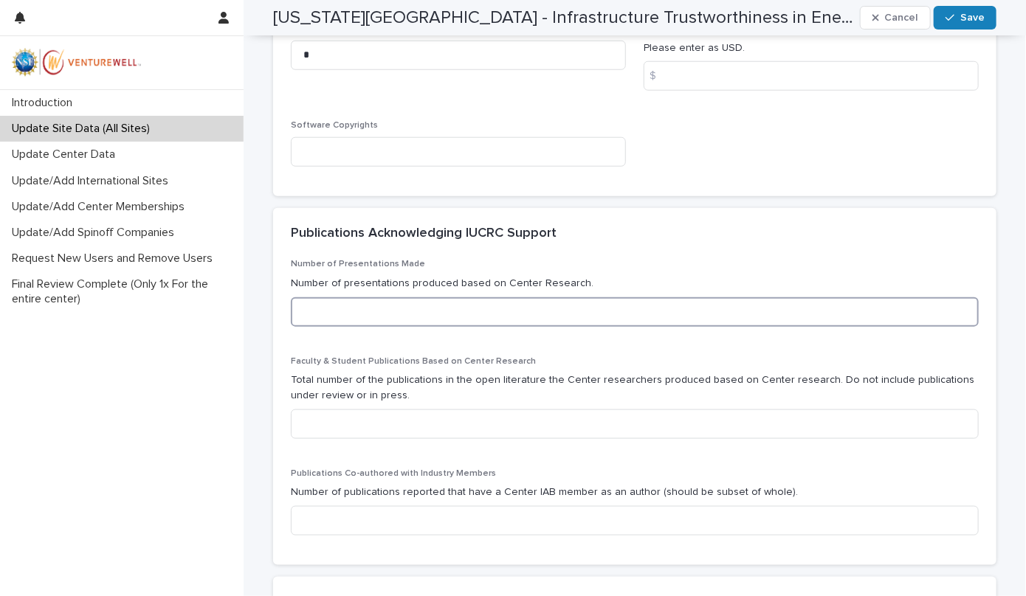
click at [441, 319] on input at bounding box center [635, 312] width 688 height 30
type input "*"
click at [407, 410] on input at bounding box center [635, 425] width 688 height 30
type input "*"
click at [367, 509] on input at bounding box center [635, 521] width 688 height 30
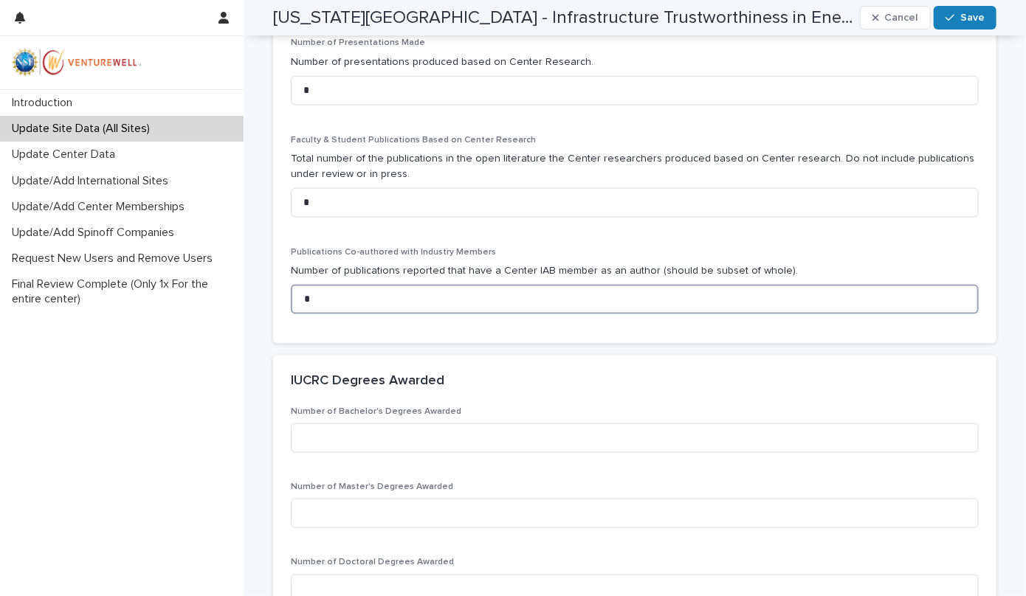
scroll to position [871, 0]
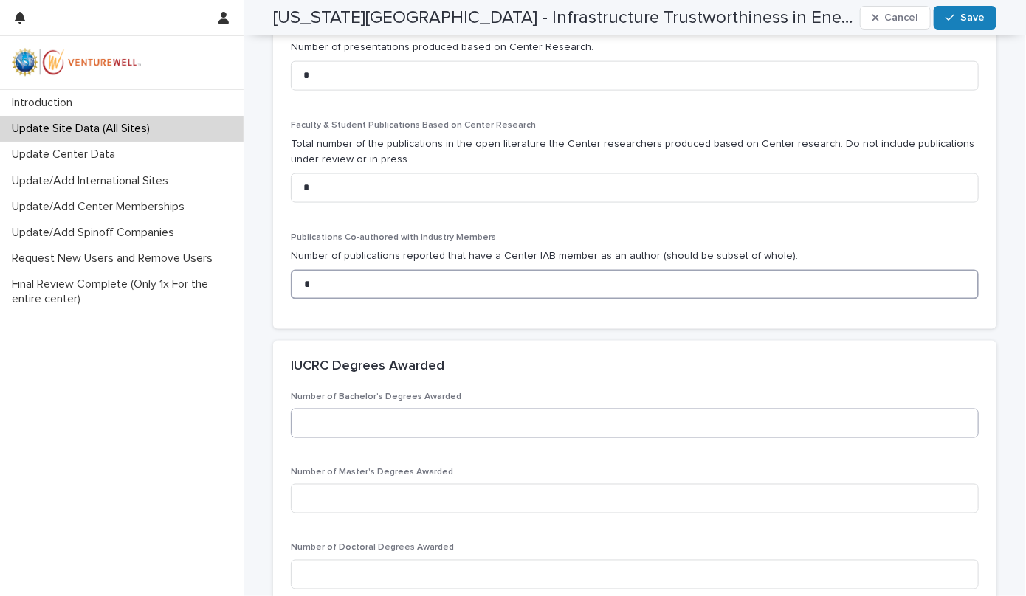
type input "*"
click at [337, 424] on input at bounding box center [635, 424] width 688 height 30
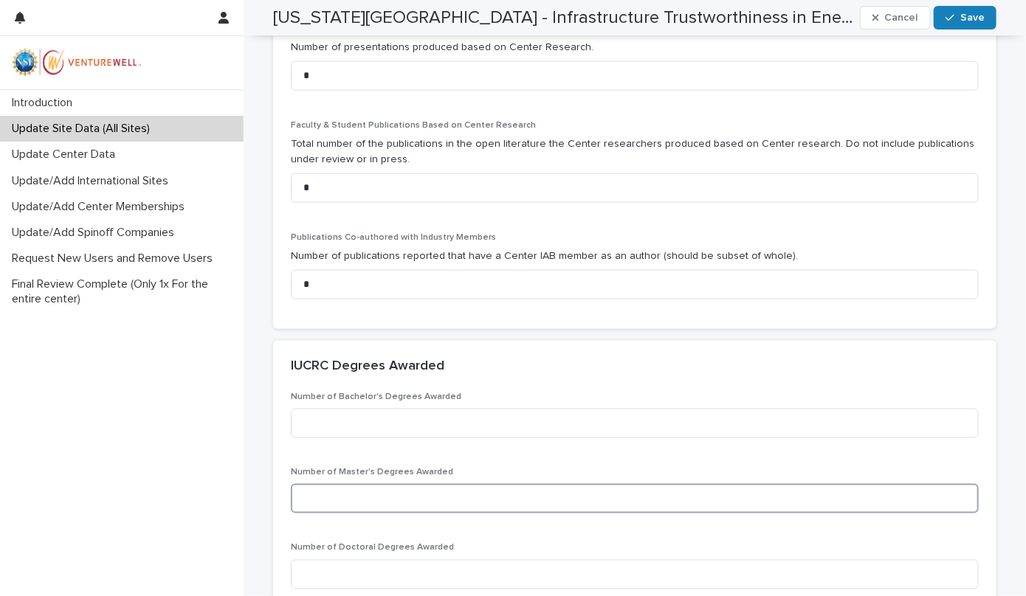
click at [330, 498] on input at bounding box center [635, 499] width 688 height 30
type input "*"
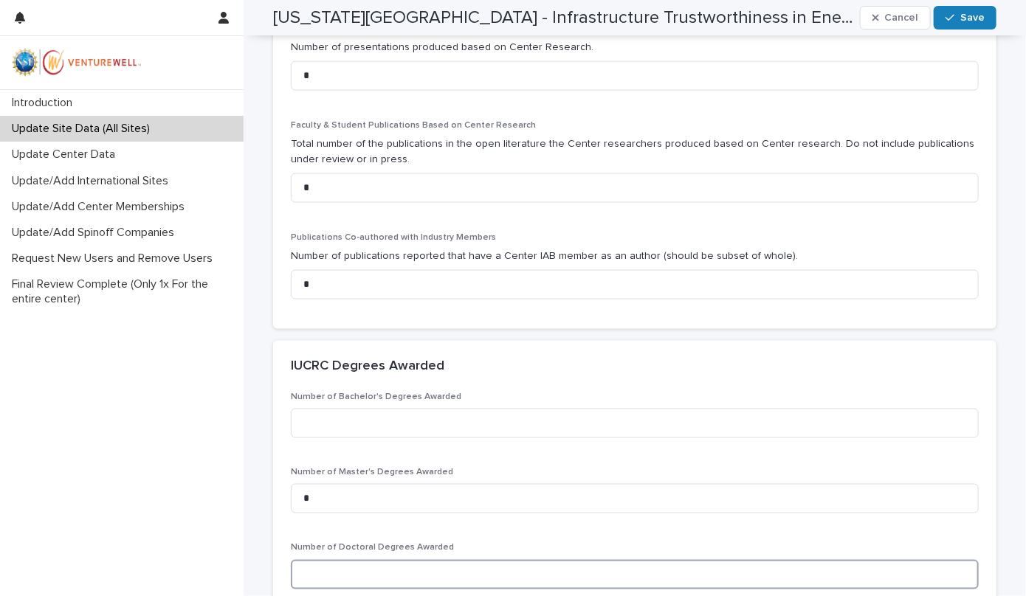
click at [360, 566] on input at bounding box center [635, 575] width 688 height 30
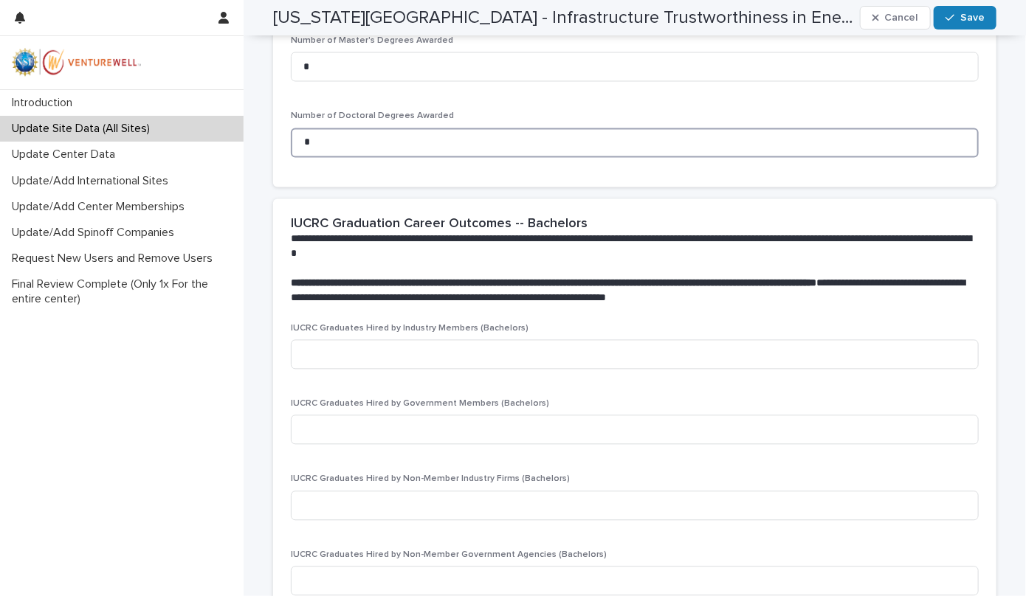
scroll to position [1307, 0]
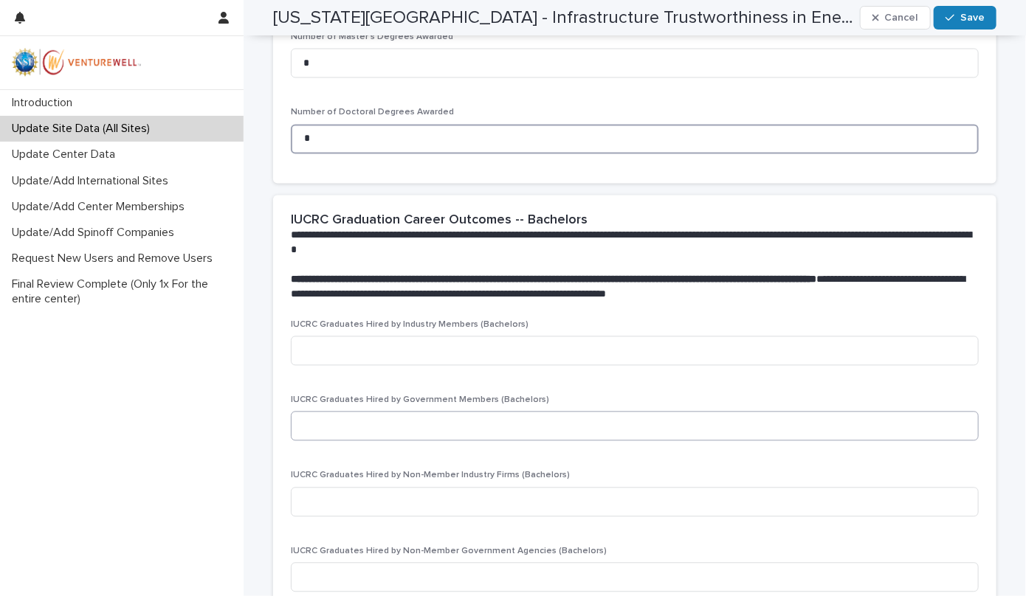
type input "*"
click at [359, 421] on input at bounding box center [635, 426] width 688 height 30
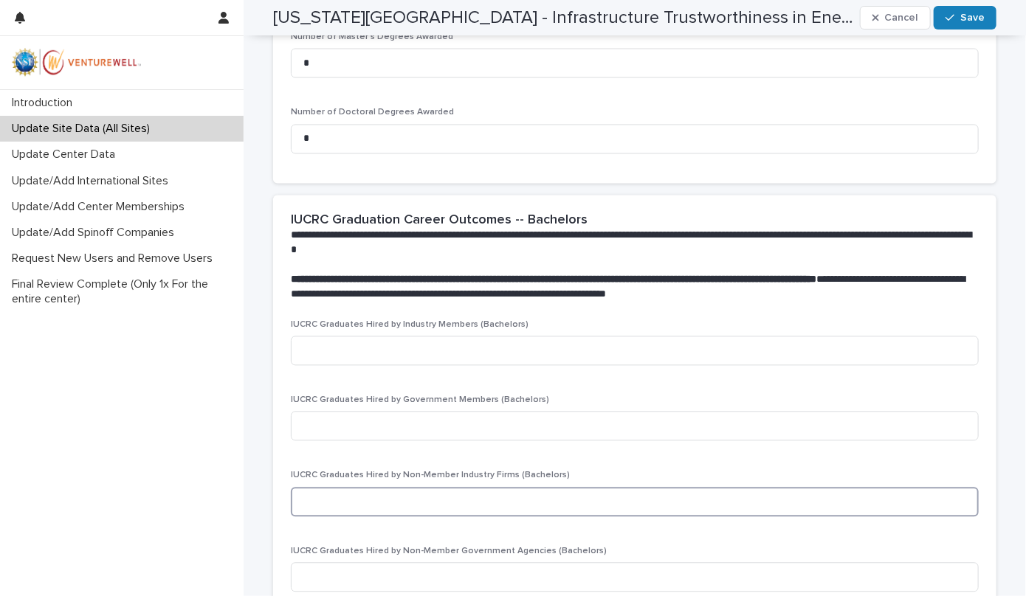
click at [435, 495] on input at bounding box center [635, 502] width 688 height 30
type input "*"
click at [1013, 270] on div "**********" at bounding box center [635, 396] width 782 height 3404
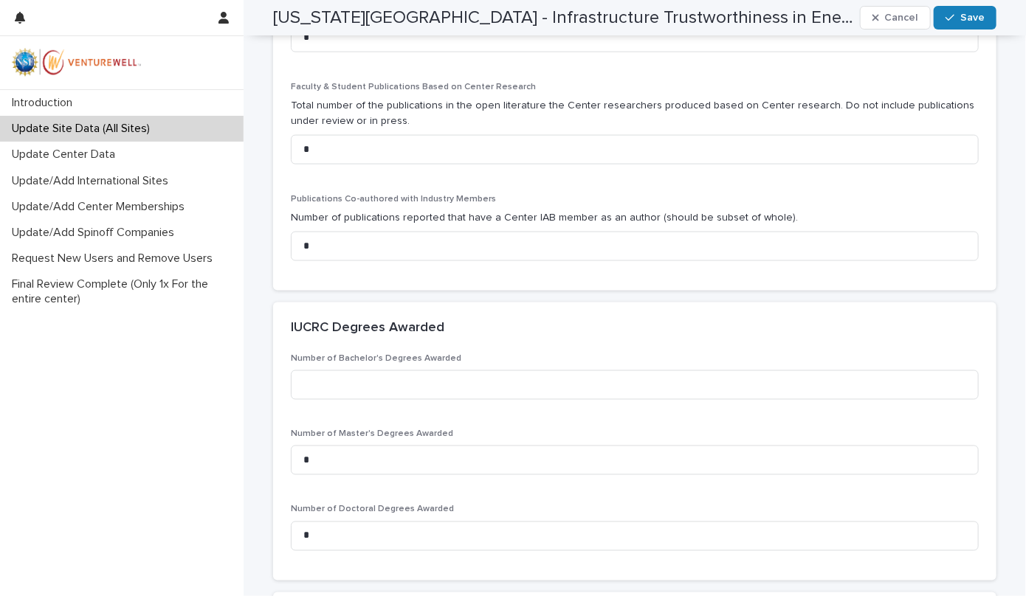
scroll to position [935, 0]
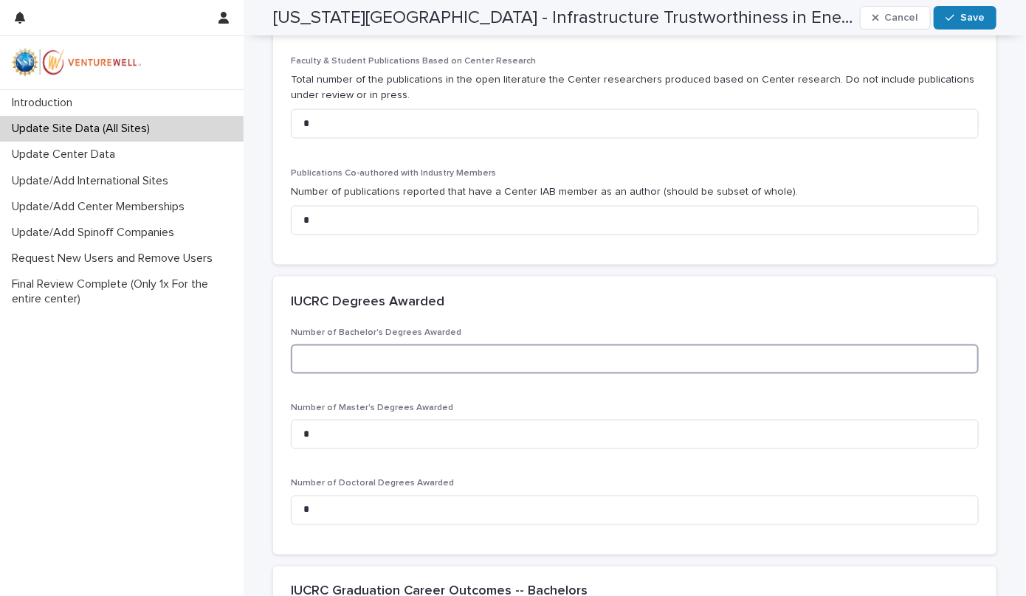
click at [346, 368] on input at bounding box center [635, 360] width 688 height 30
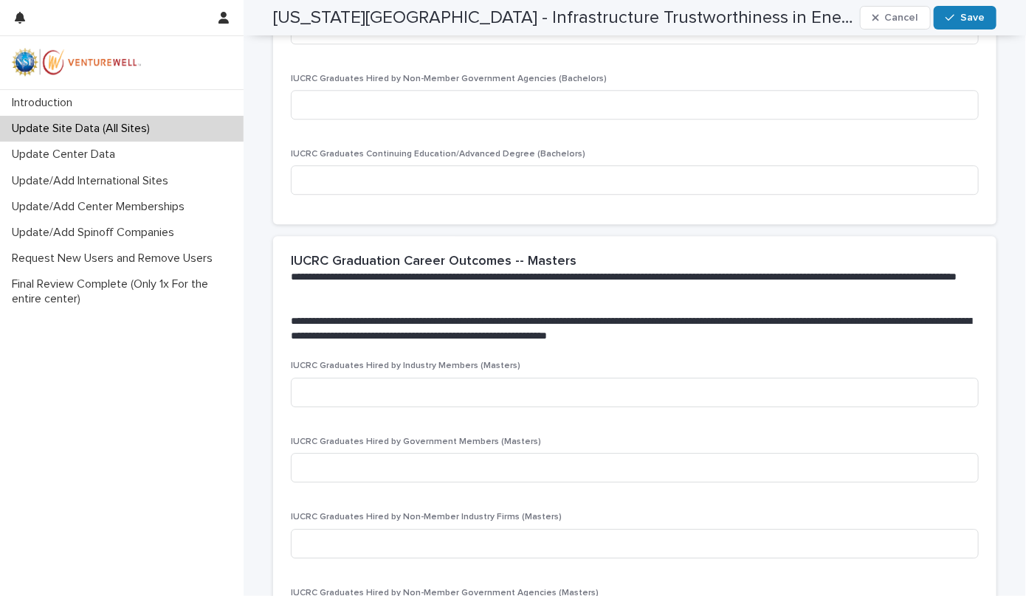
scroll to position [1786, 0]
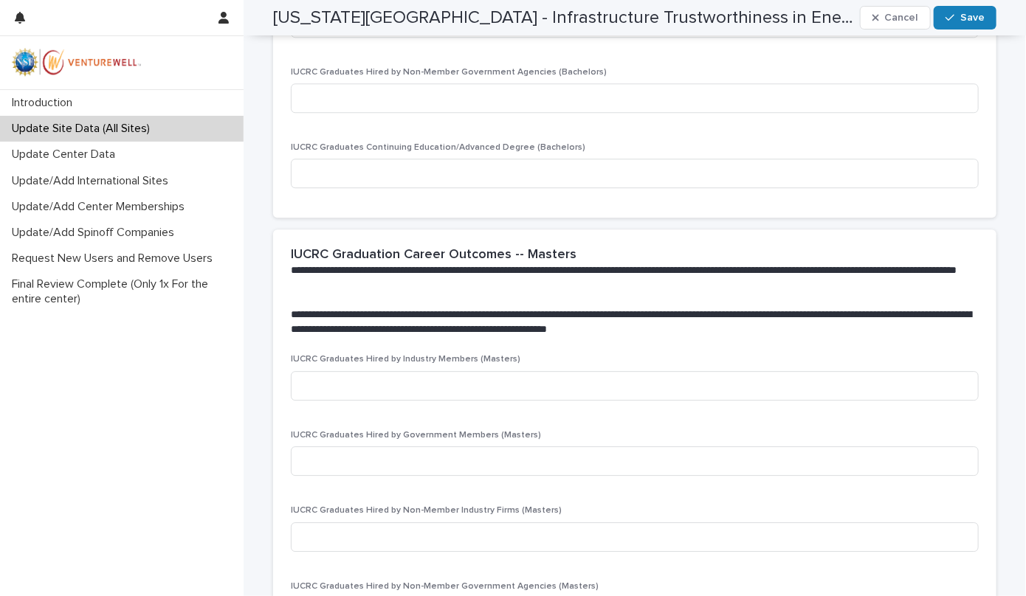
type input "*"
click at [352, 411] on div "IUCRC Graduates Hired by Industry Members (Masters)" at bounding box center [635, 383] width 688 height 58
click at [348, 381] on input at bounding box center [635, 386] width 688 height 30
type input "*"
click at [322, 463] on input at bounding box center [635, 462] width 688 height 30
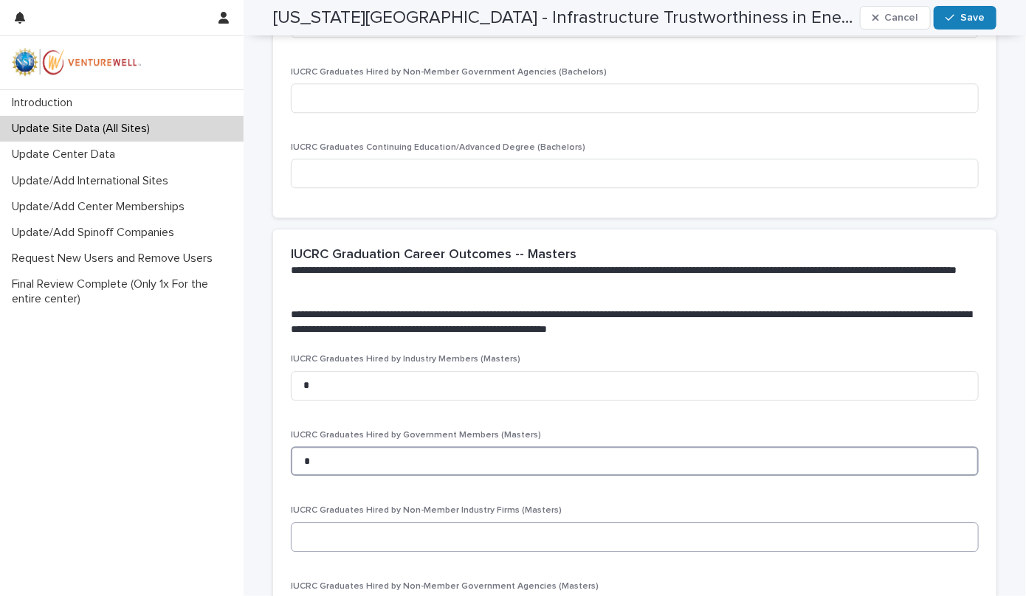
type input "*"
click at [328, 529] on input at bounding box center [635, 538] width 688 height 30
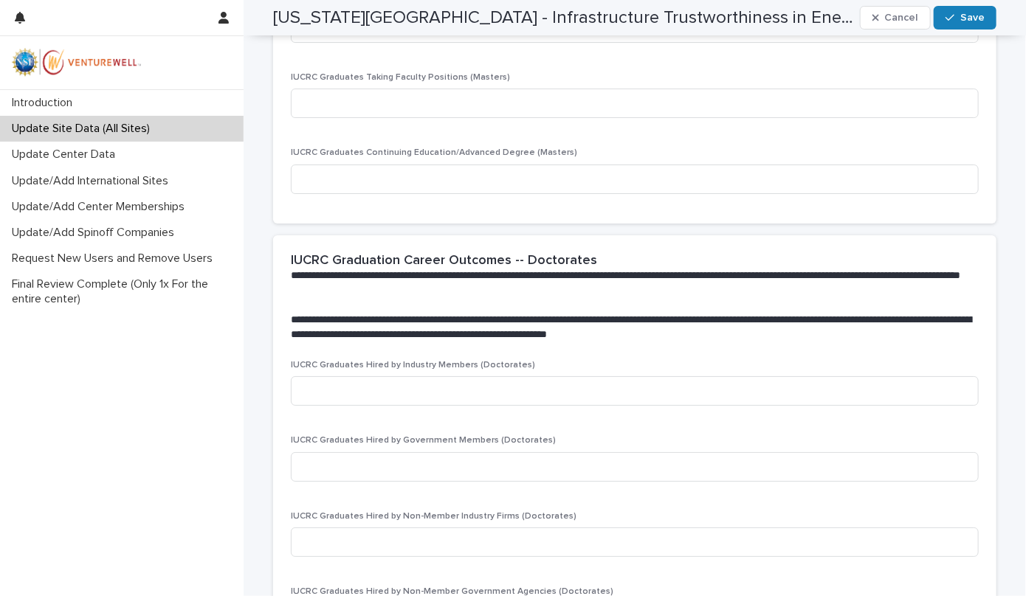
scroll to position [2374, 0]
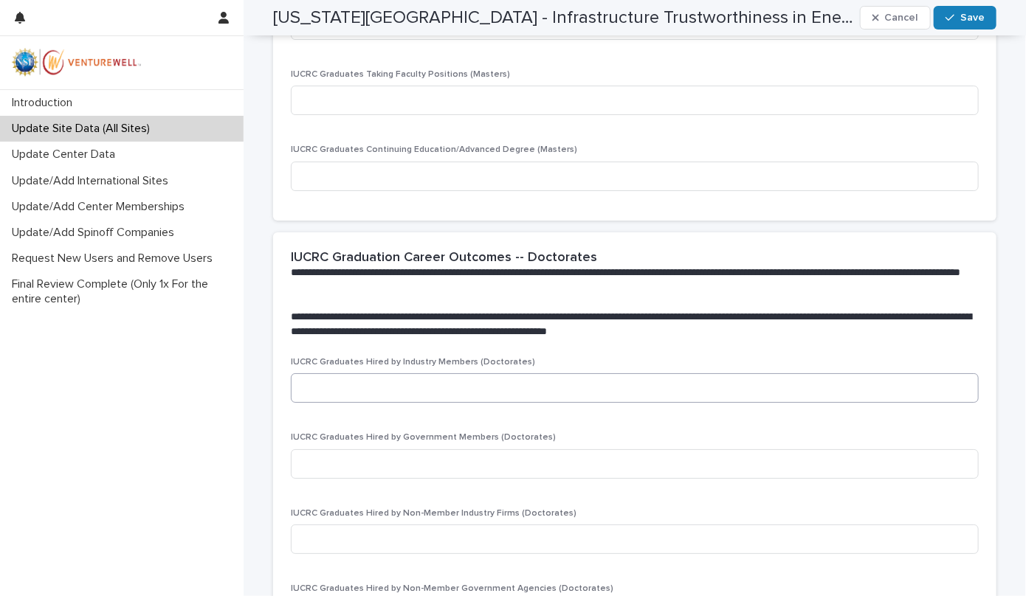
type input "*"
click at [353, 388] on input at bounding box center [635, 389] width 688 height 30
type input "*"
click at [372, 460] on input at bounding box center [635, 465] width 688 height 30
type input "*"
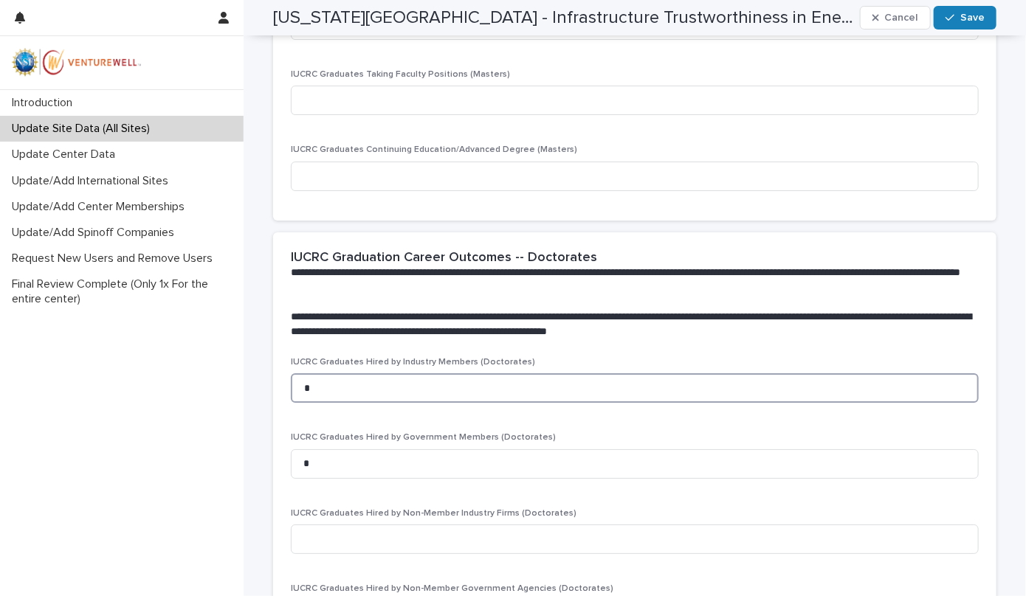
click at [313, 383] on input "*" at bounding box center [635, 389] width 688 height 30
drag, startPoint x: 310, startPoint y: 383, endPoint x: 280, endPoint y: 395, distance: 32.5
click at [280, 395] on div "IUCRC Graduates Hired by Industry Members (Doctorates) * IUCRC Graduates Hired …" at bounding box center [634, 583] width 723 height 453
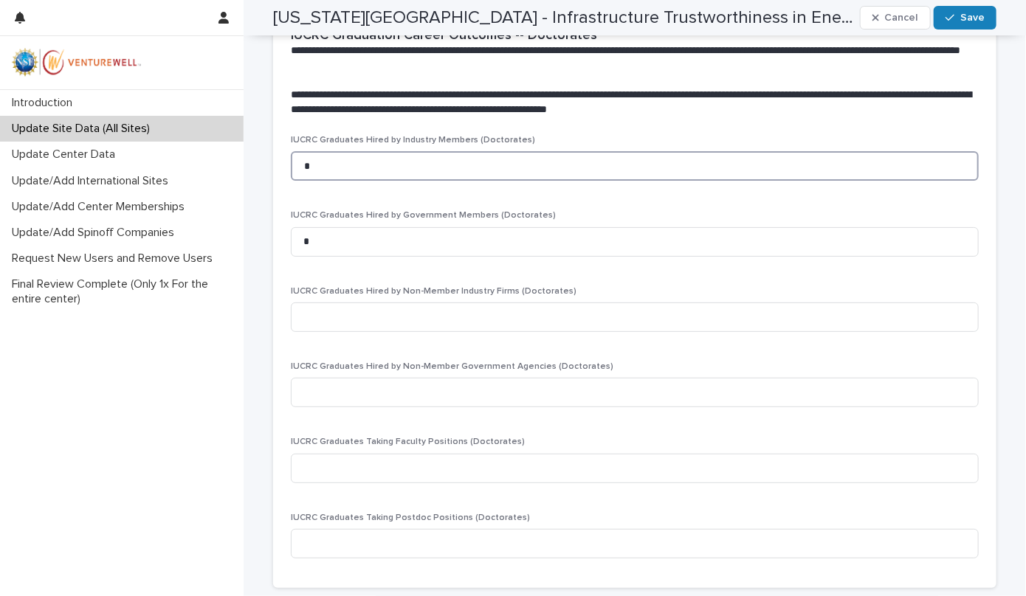
scroll to position [2600, 0]
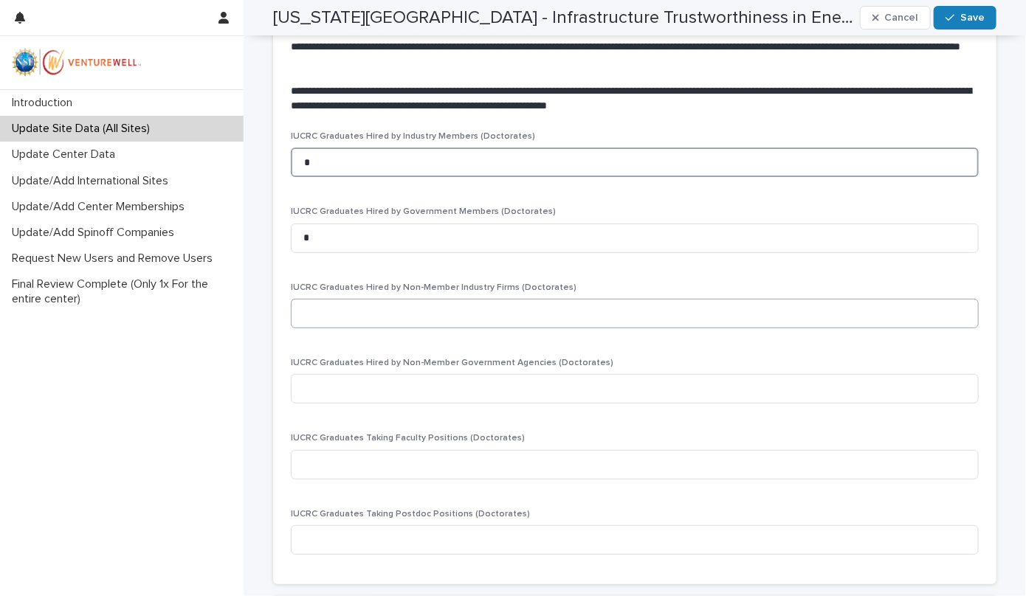
type input "*"
click at [313, 321] on input at bounding box center [635, 314] width 688 height 30
type input "*"
click at [322, 382] on input at bounding box center [635, 389] width 688 height 30
type input "*"
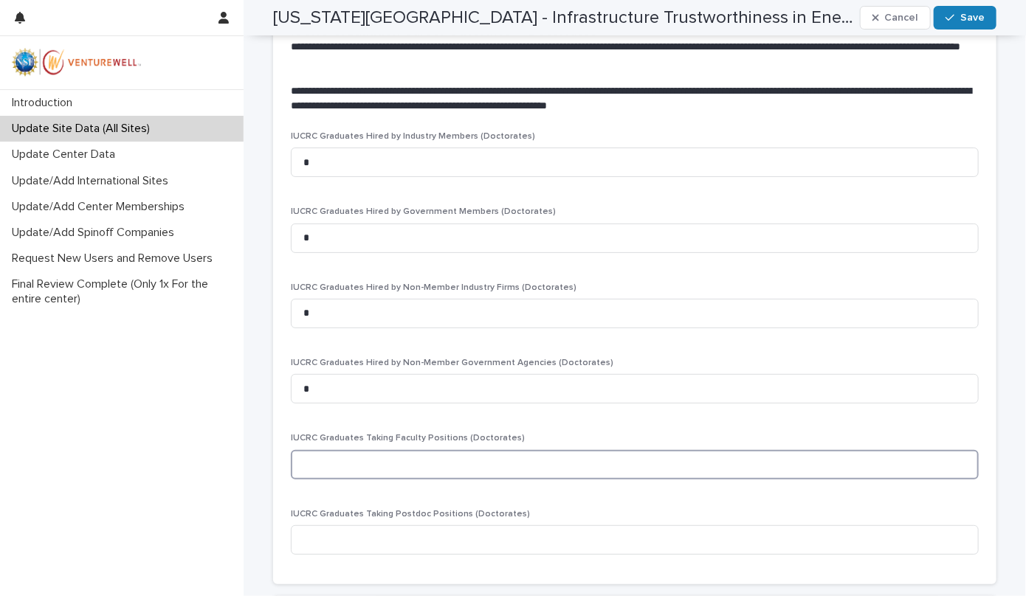
click at [320, 452] on input at bounding box center [635, 465] width 688 height 30
type input "*"
click at [301, 540] on input at bounding box center [635, 541] width 688 height 30
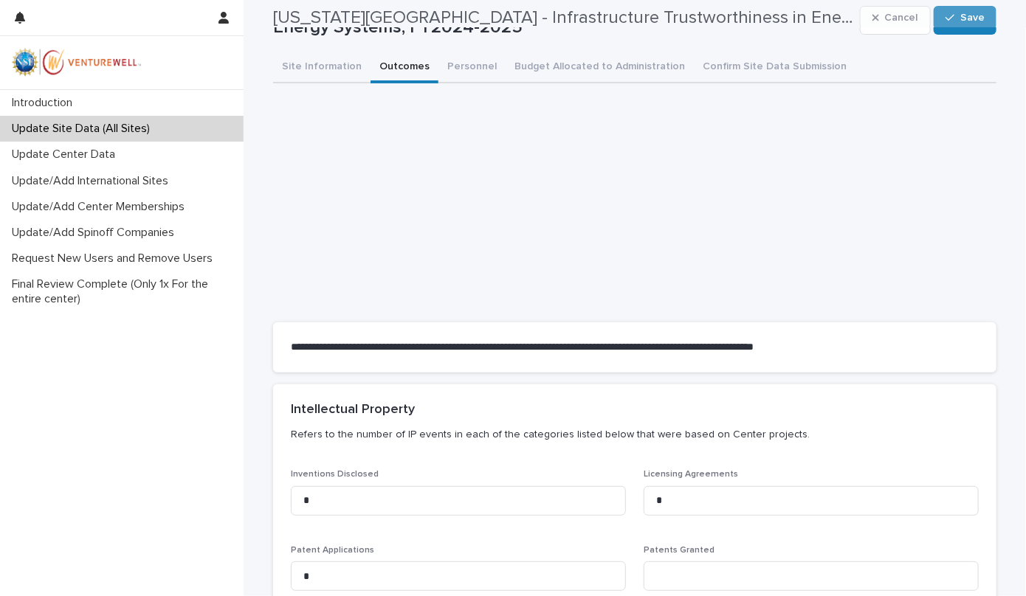
scroll to position [0, 0]
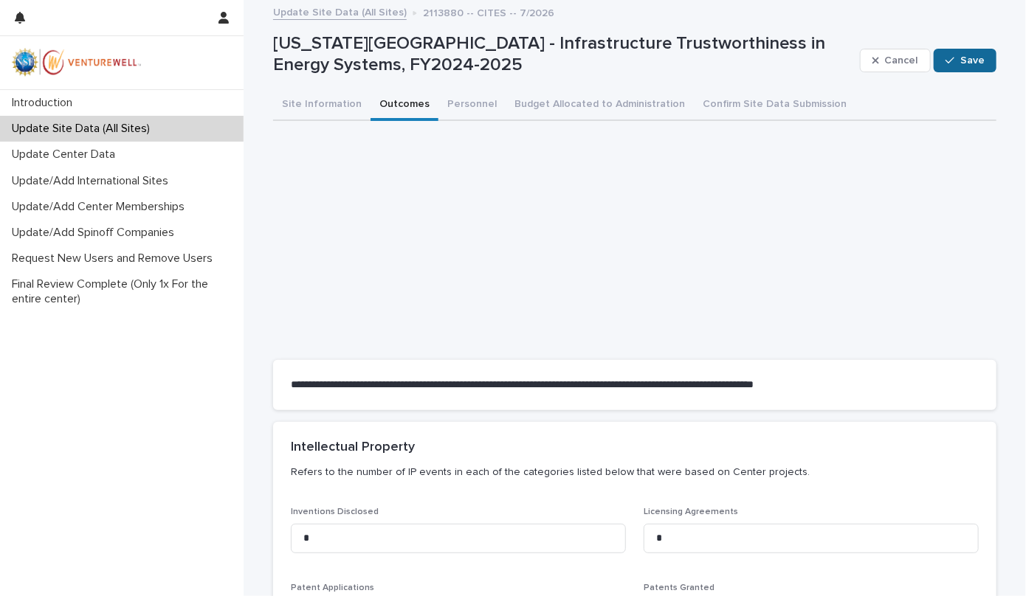
type input "*"
click at [951, 61] on div "button" at bounding box center [953, 60] width 15 height 10
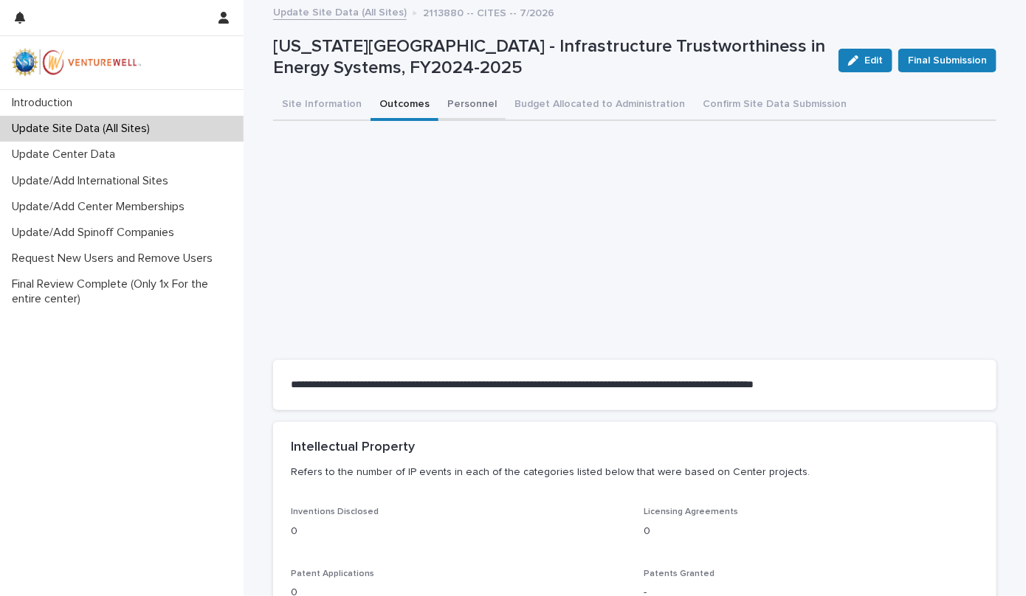
click at [465, 103] on button "Personnel" at bounding box center [471, 105] width 67 height 31
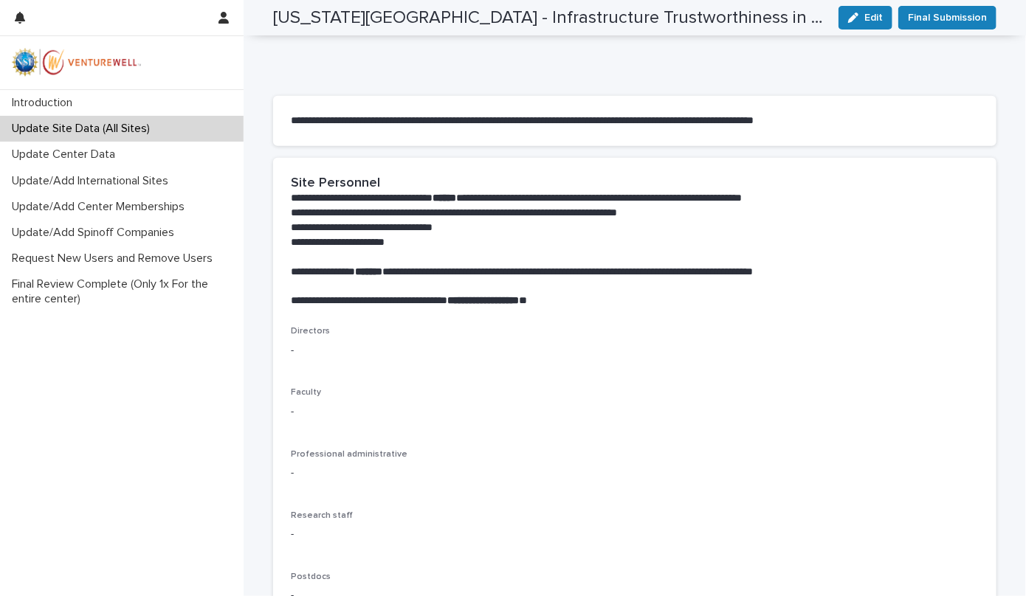
scroll to position [261, 0]
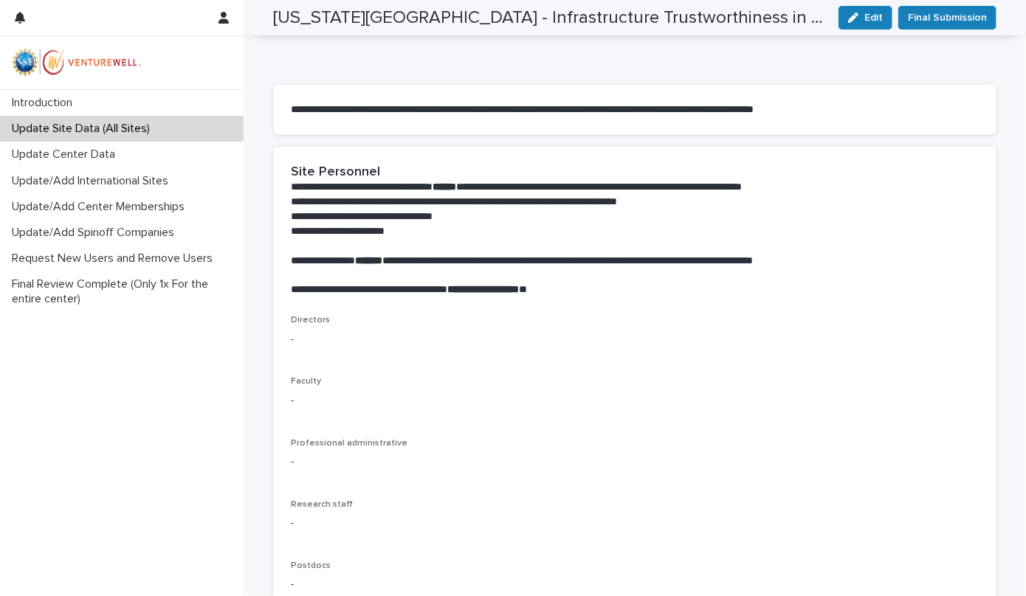
click at [297, 347] on div "Directors -" at bounding box center [635, 337] width 688 height 44
click at [291, 336] on p "-" at bounding box center [635, 340] width 688 height 16
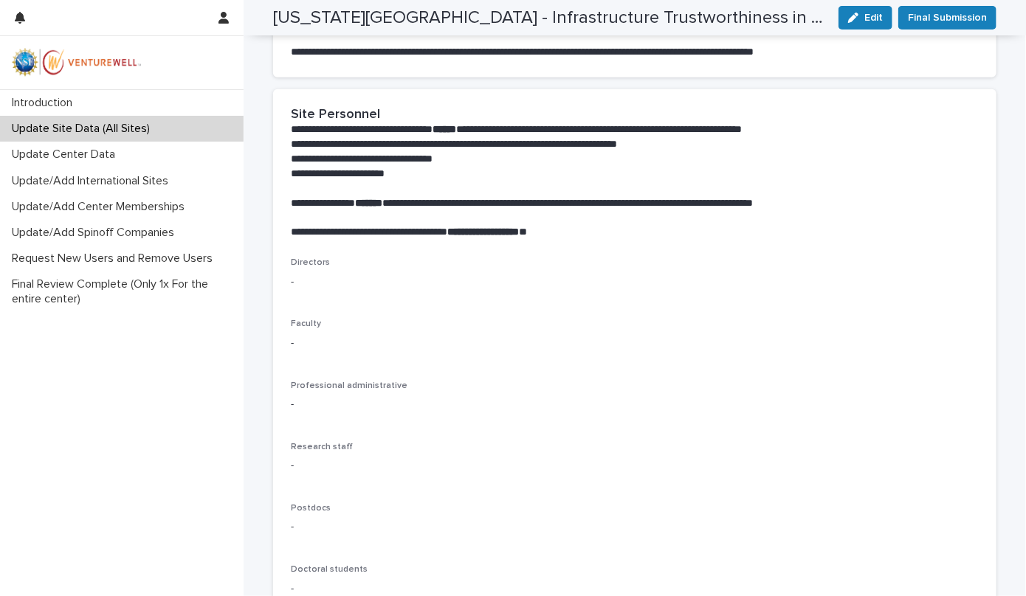
scroll to position [293, 0]
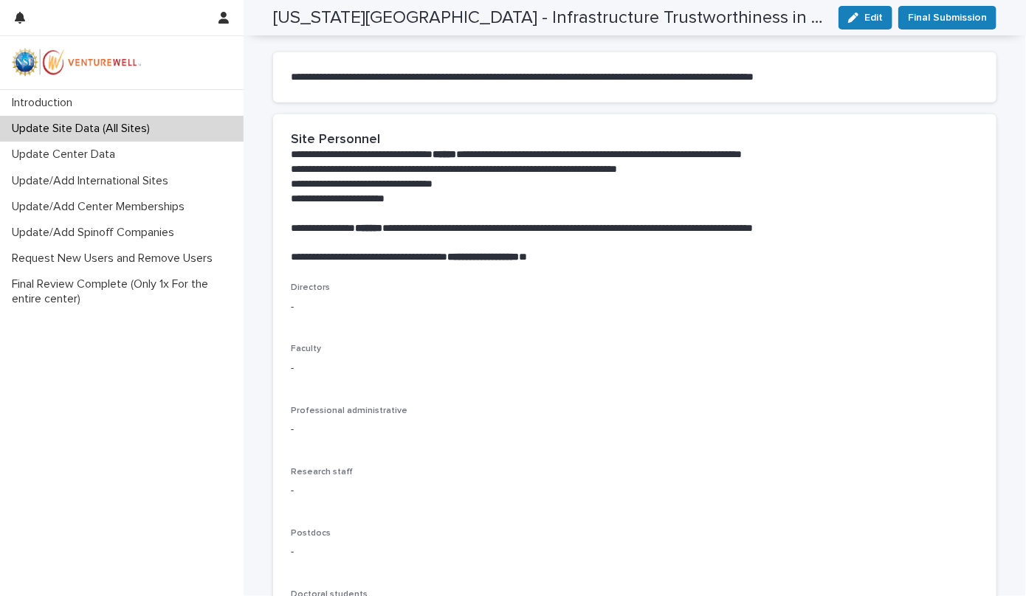
click at [284, 309] on div "Directors - Faculty - Professional administrative - Research staff - Postdocs -…" at bounding box center [634, 529] width 723 height 492
click at [299, 349] on span "Faculty" at bounding box center [306, 349] width 30 height 9
click at [306, 345] on span "Faculty" at bounding box center [306, 349] width 30 height 9
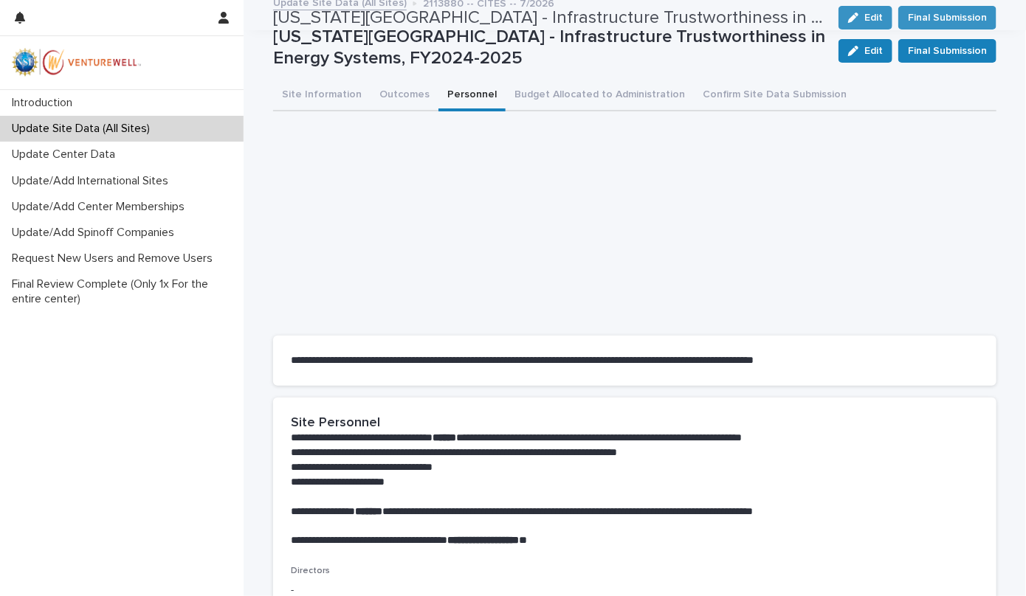
scroll to position [0, 0]
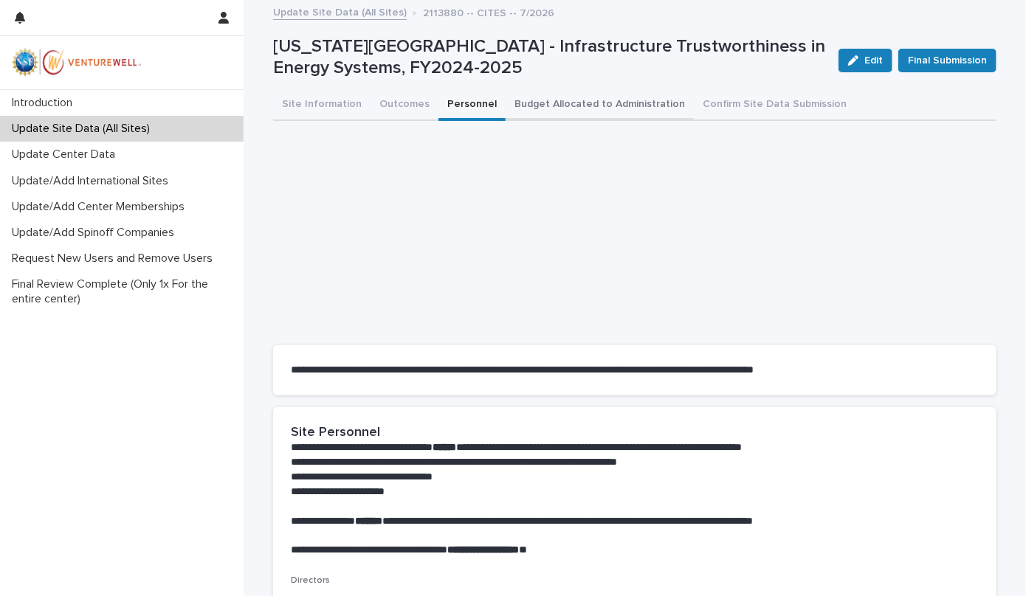
click at [598, 105] on button "Budget Allocated to Administration" at bounding box center [600, 105] width 188 height 31
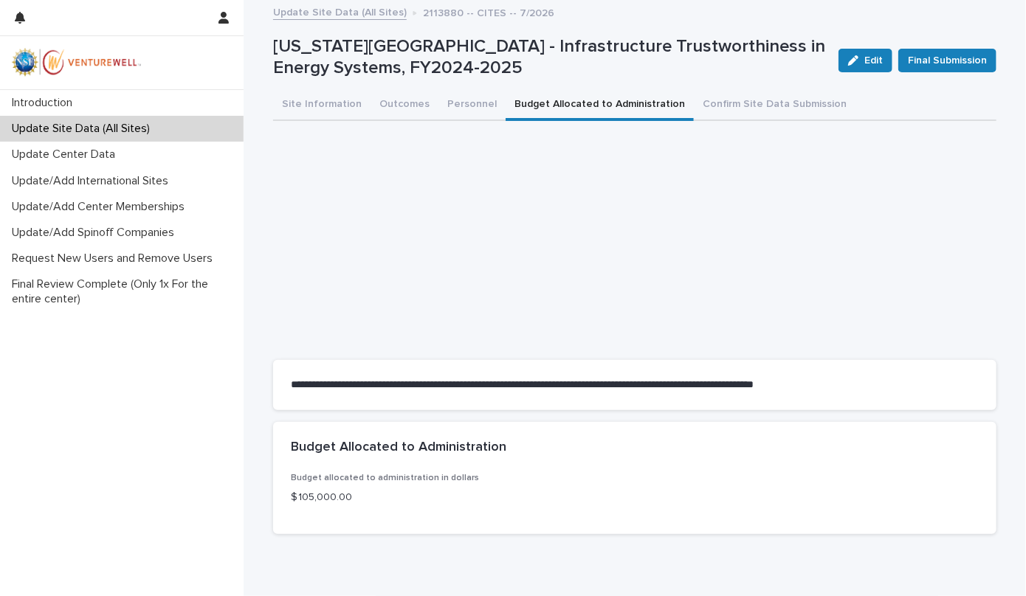
click at [378, 506] on div "Budget allocated to administration in dollars $ 105,000.00" at bounding box center [635, 495] width 688 height 44
click at [343, 494] on p "$ 105,000.00" at bounding box center [635, 498] width 688 height 16
click at [324, 496] on p "$ 105,000.00" at bounding box center [635, 498] width 688 height 16
click at [294, 495] on p "$ 105,000.00" at bounding box center [635, 498] width 688 height 16
click at [867, 59] on span "Edit" at bounding box center [873, 60] width 18 height 10
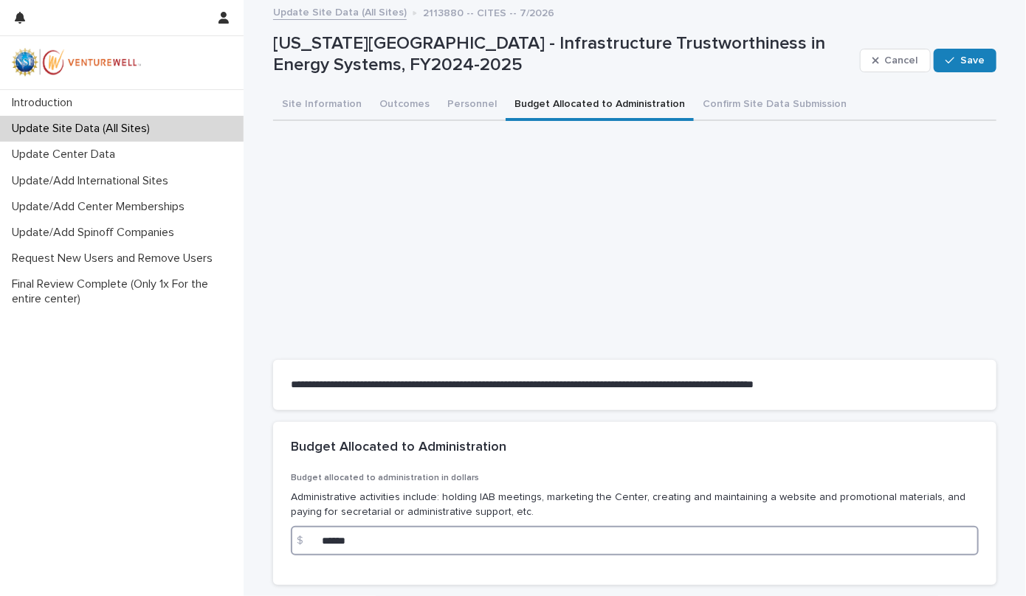
drag, startPoint x: 369, startPoint y: 540, endPoint x: 260, endPoint y: 532, distance: 109.5
click at [266, 532] on div "**********" at bounding box center [635, 317] width 738 height 633
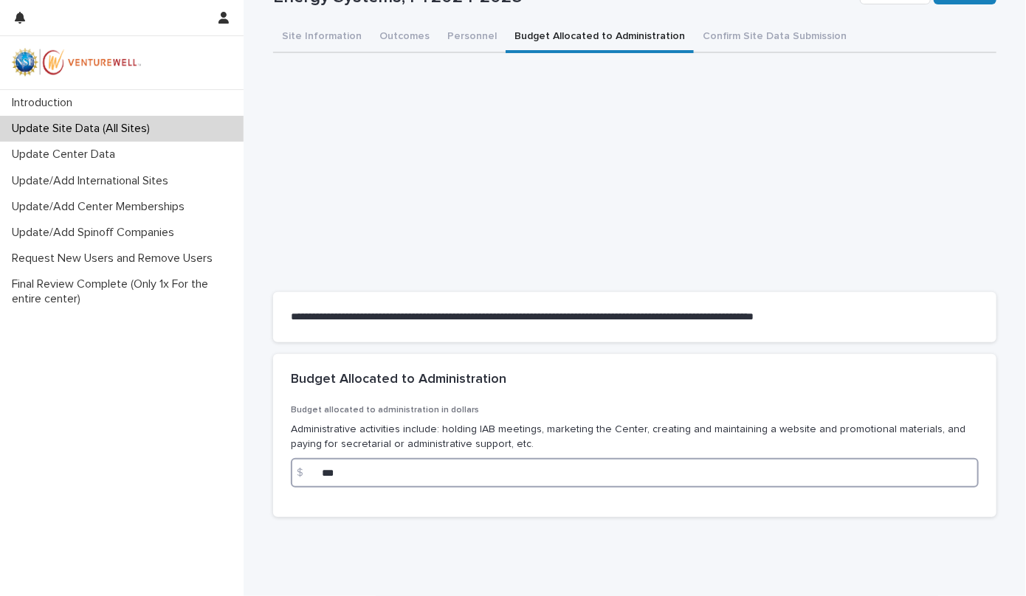
scroll to position [97, 0]
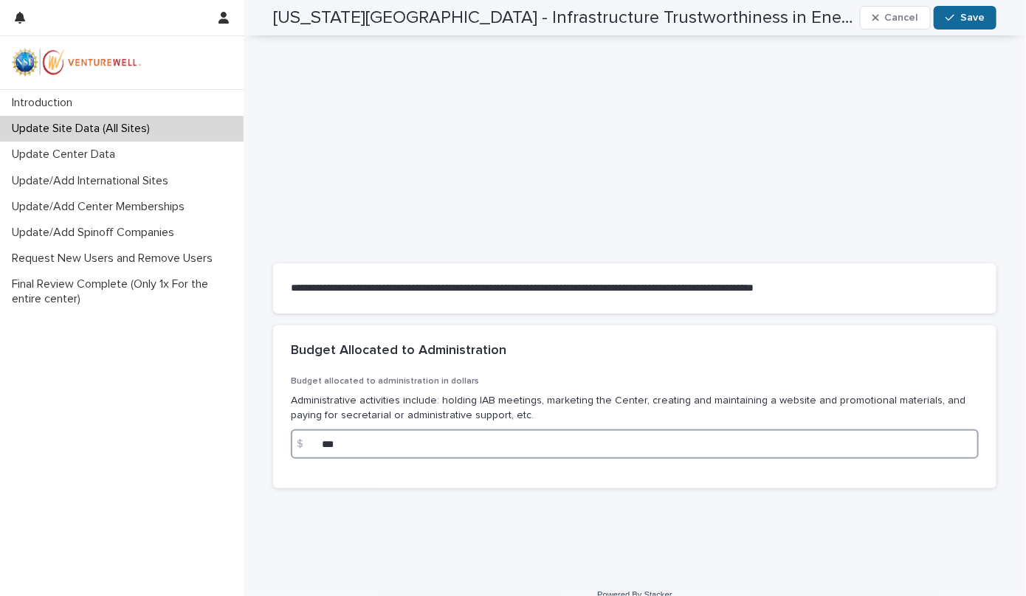
type input "***"
click at [960, 21] on span "Save" at bounding box center [972, 18] width 24 height 10
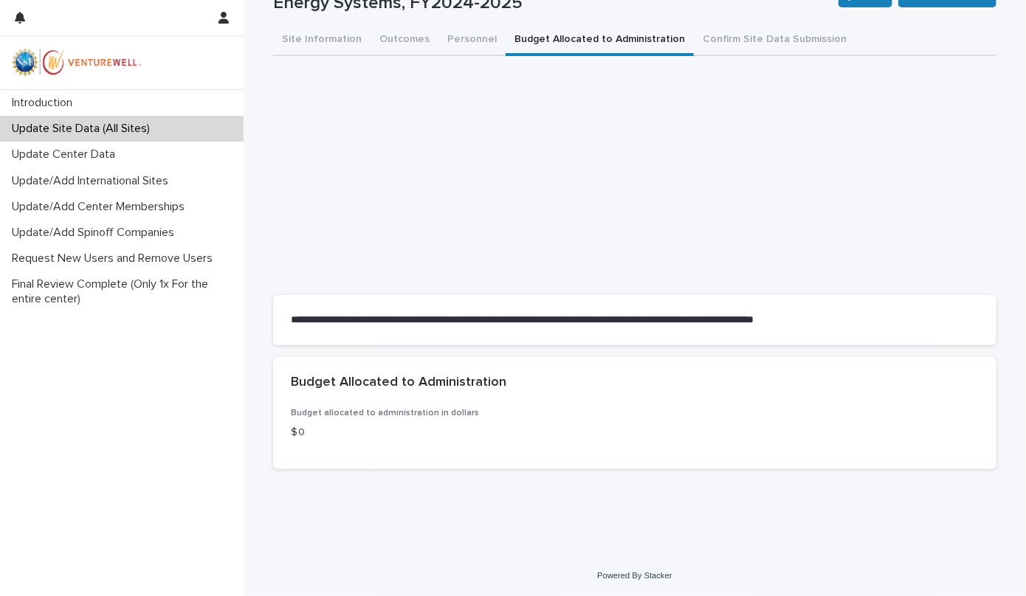
scroll to position [0, 0]
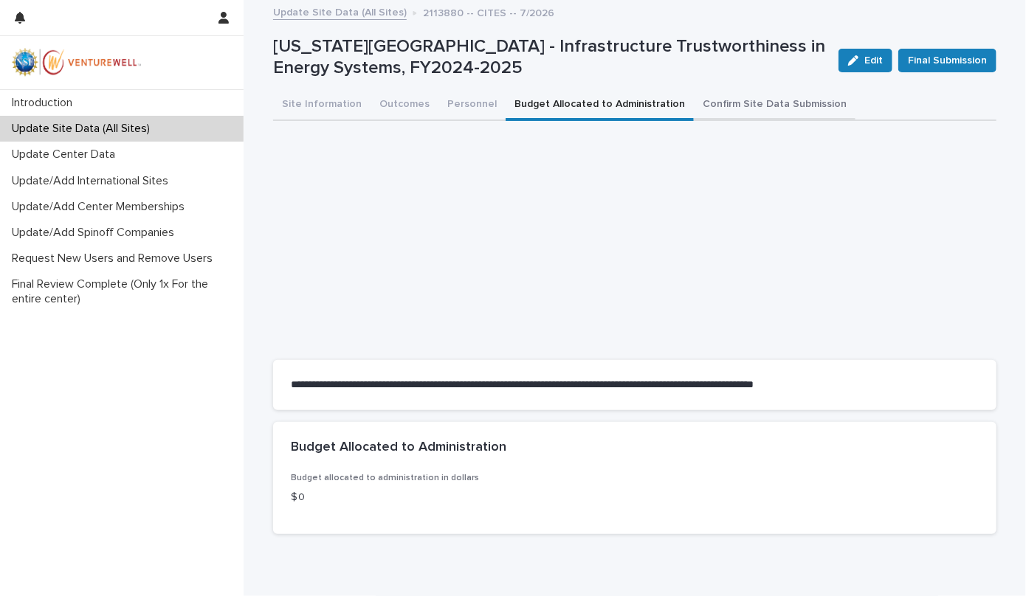
click at [735, 106] on button "Confirm Site Data Submission" at bounding box center [775, 105] width 162 height 31
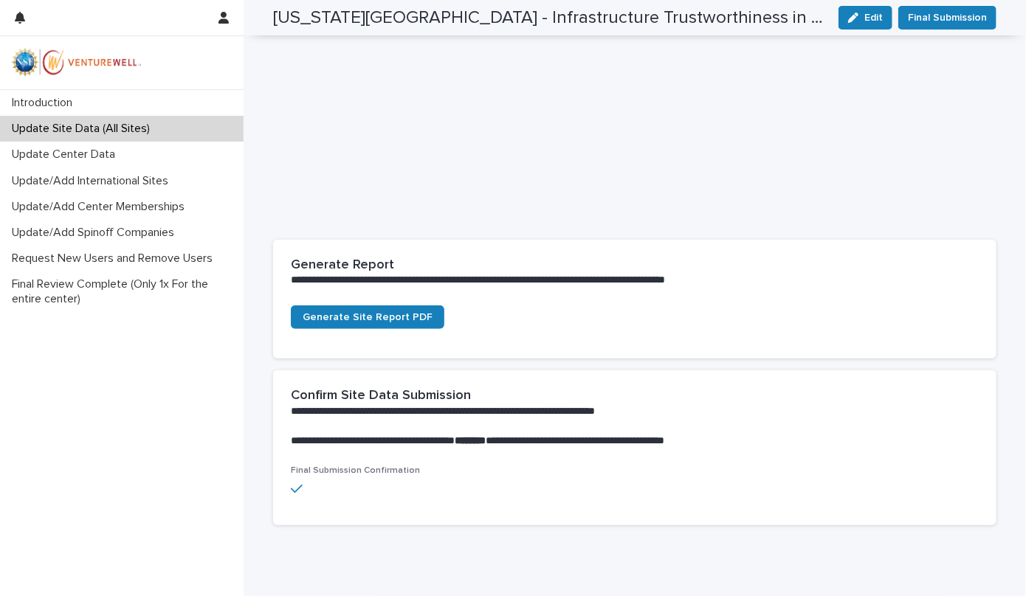
scroll to position [196, 0]
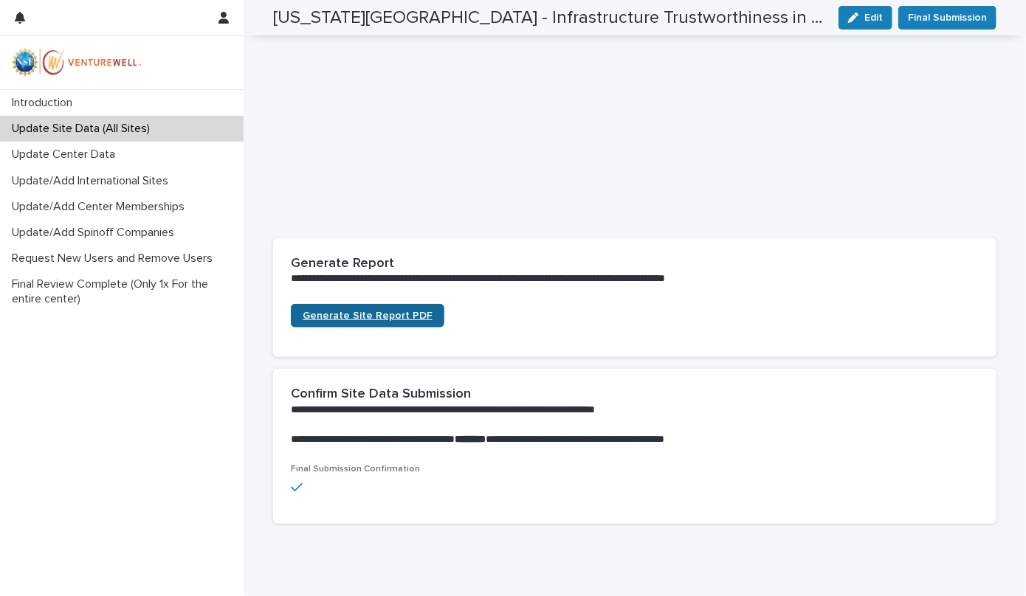
click at [365, 314] on span "Generate Site Report PDF" at bounding box center [368, 316] width 130 height 10
